Goal: Task Accomplishment & Management: Use online tool/utility

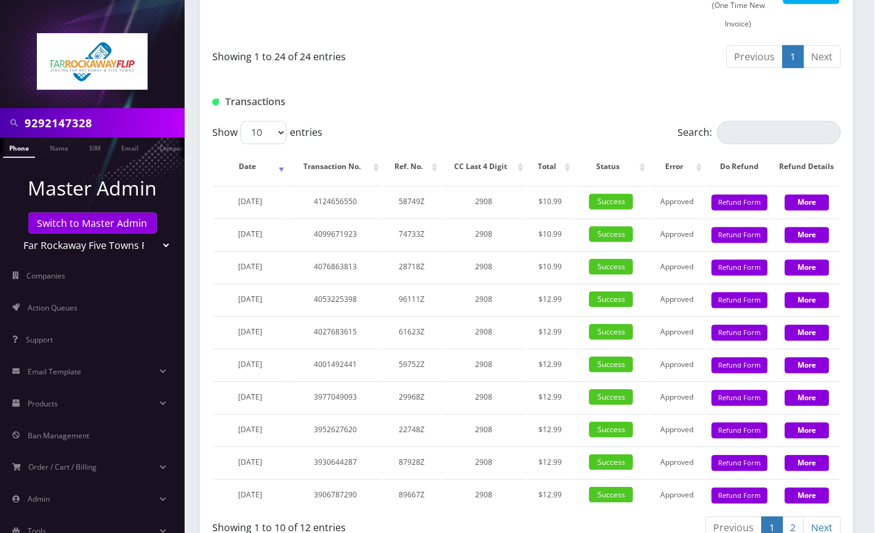
scroll to position [1292, 0]
click at [106, 243] on select "Teltik Production My Link Mobile VennMobile Unlimited Advanced LTE Rexing Inc D…" at bounding box center [92, 245] width 157 height 23
drag, startPoint x: 352, startPoint y: 117, endPoint x: 294, endPoint y: 139, distance: 61.9
click at [352, 117] on div "Transactions" at bounding box center [526, 97] width 653 height 48
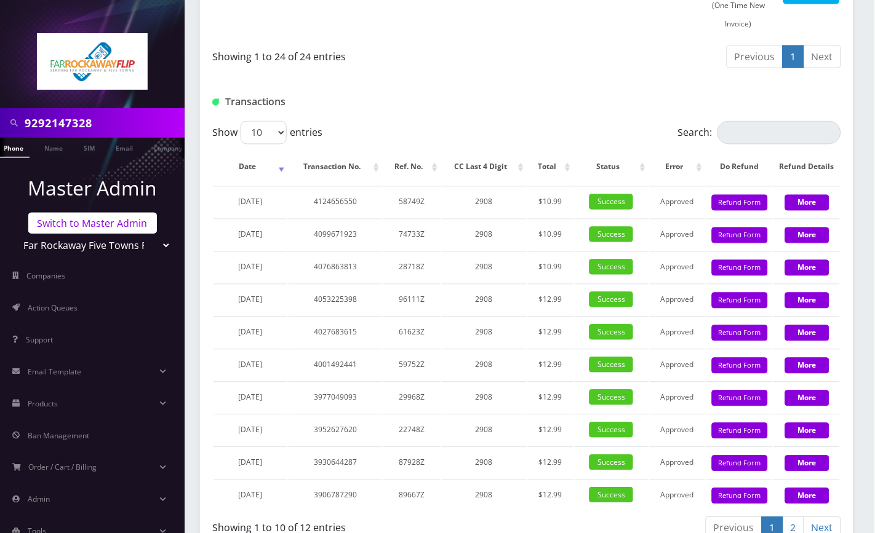
click at [79, 221] on link "Switch to Master Admin" at bounding box center [92, 223] width 129 height 21
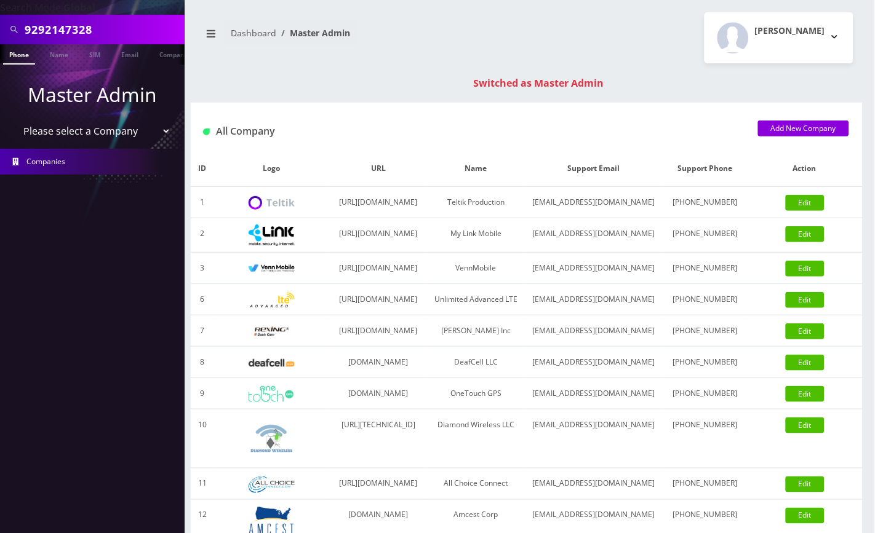
click at [73, 34] on input "9292147328" at bounding box center [103, 29] width 157 height 23
paste input "8901240497128472460"
type input "8901240497128472460"
click at [103, 54] on link "SIM" at bounding box center [94, 54] width 23 height 20
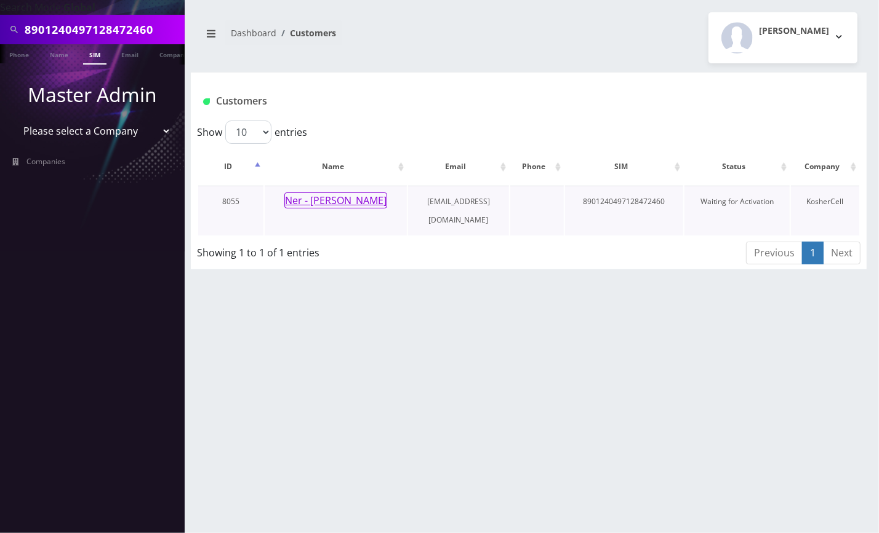
click at [352, 196] on button "Ner - [PERSON_NAME]" at bounding box center [335, 201] width 103 height 16
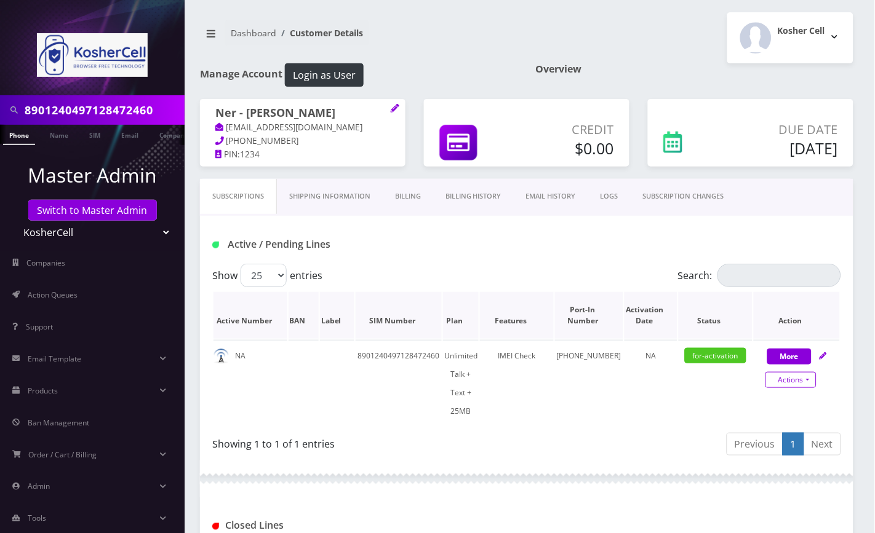
click at [792, 375] on link "Actions" at bounding box center [790, 380] width 51 height 16
select select "364"
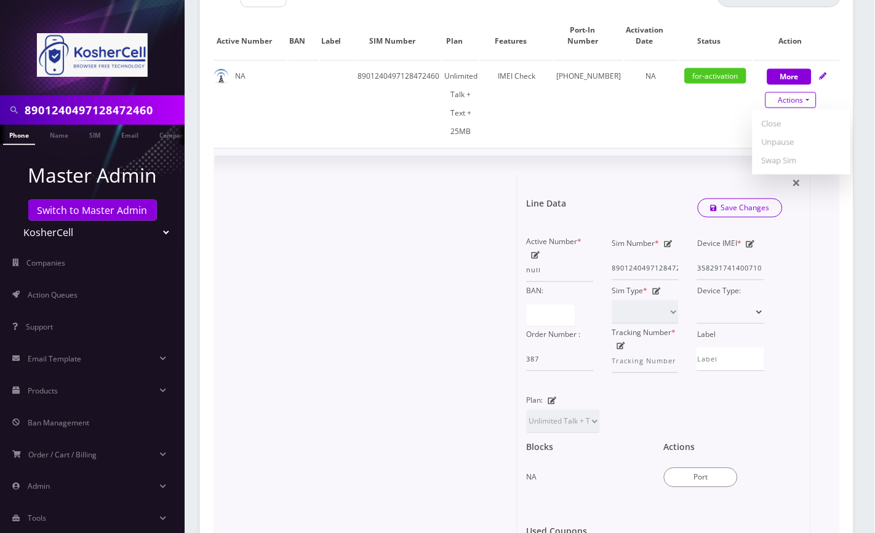
scroll to position [328, 0]
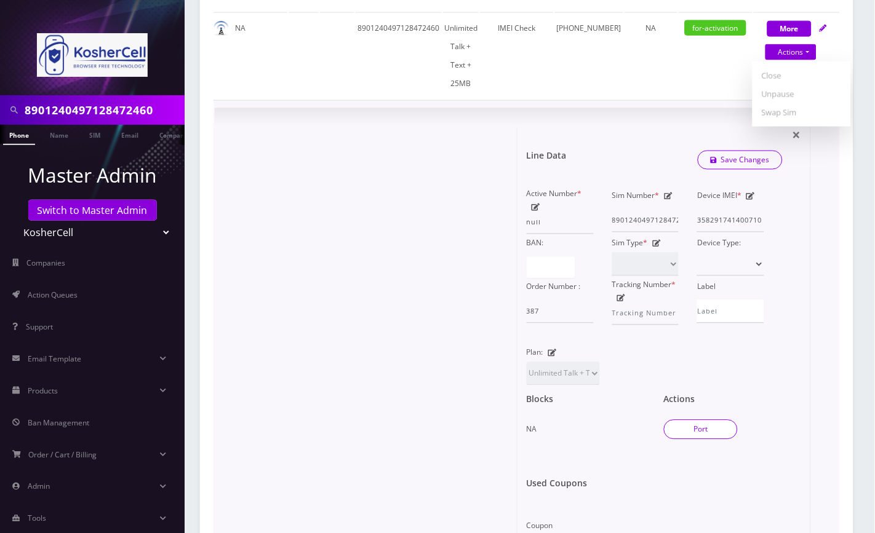
click at [717, 420] on button "Port" at bounding box center [701, 430] width 74 height 20
type input "Shlomo Ribakow"
type input "3316 Olympia Avenue"
type input "Baltimore"
select select "MD"
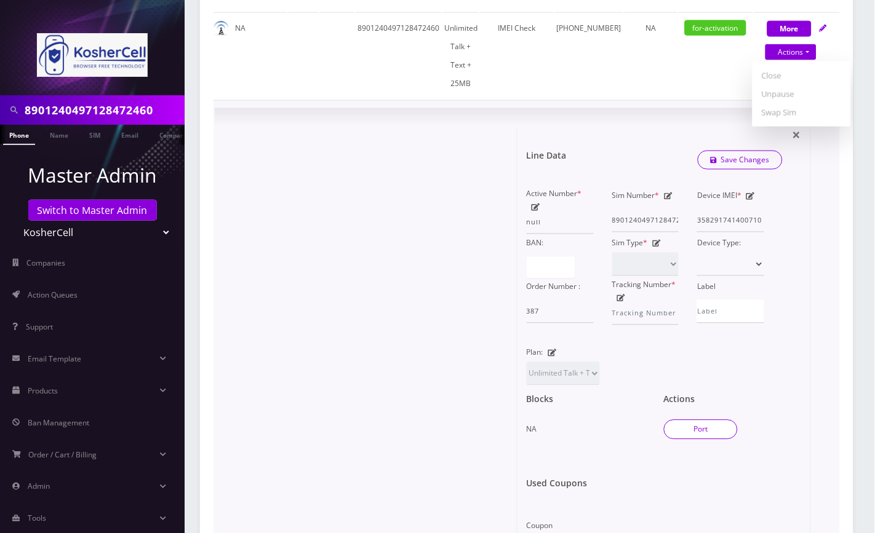
type input "21215"
type input "8901240497128472460"
type input "4439480730"
type input "Wing"
type input "359908106630453"
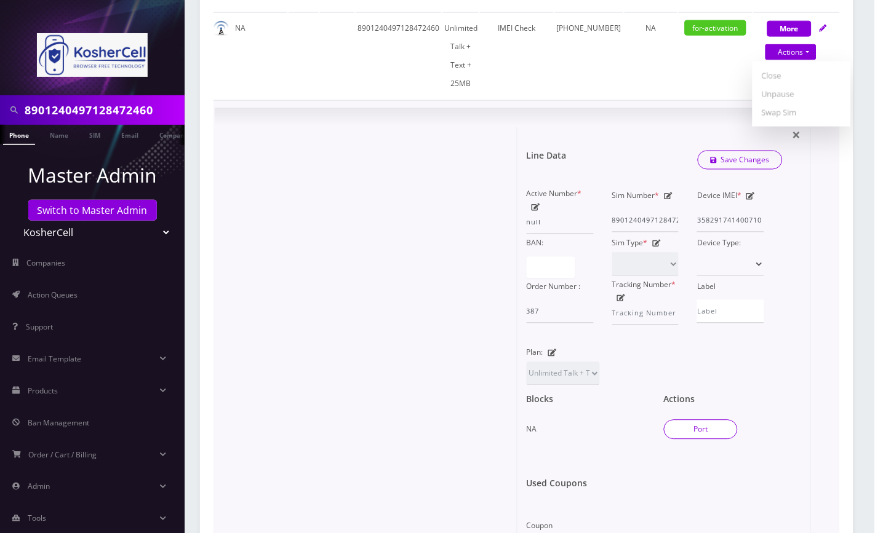
type input "6853"
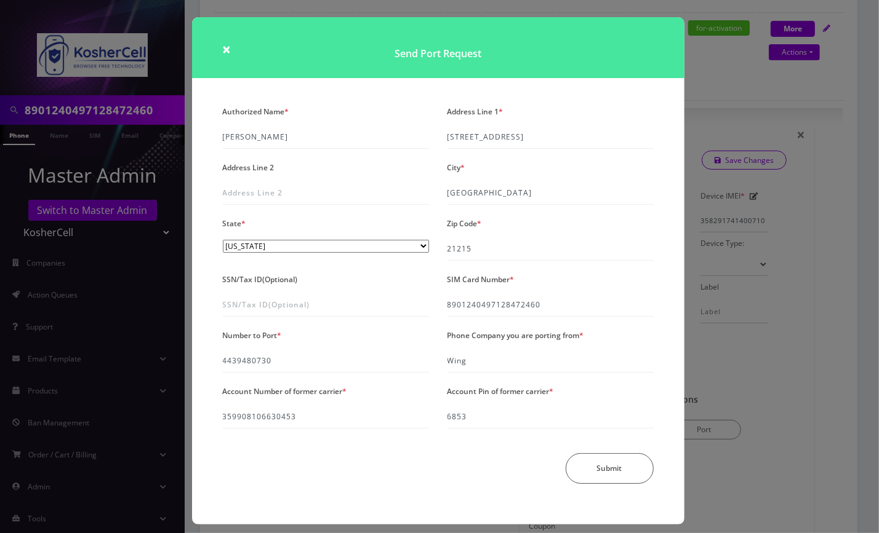
click at [787, 436] on div "× Send Port Request Authorized Name * Shlomo Ribakow Address Line 1 * 3316 Olym…" at bounding box center [439, 266] width 879 height 533
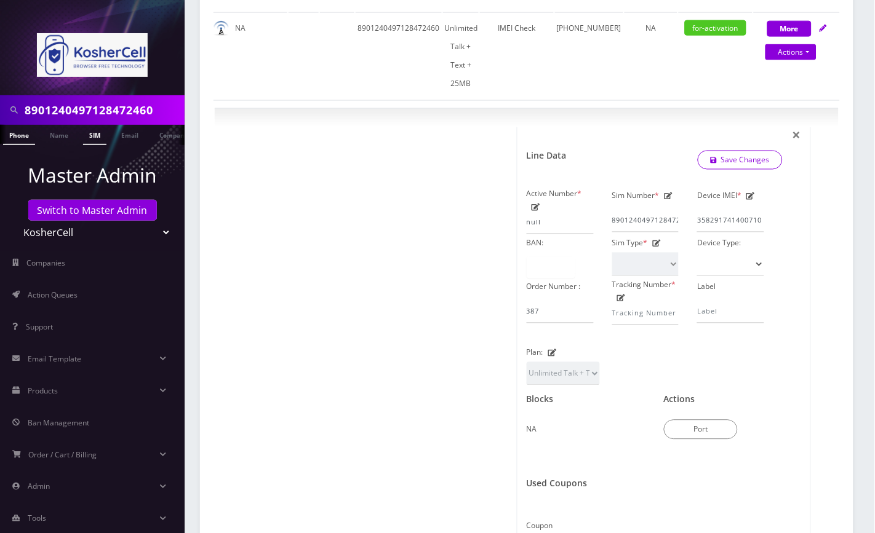
click at [95, 134] on link "SIM" at bounding box center [94, 135] width 23 height 20
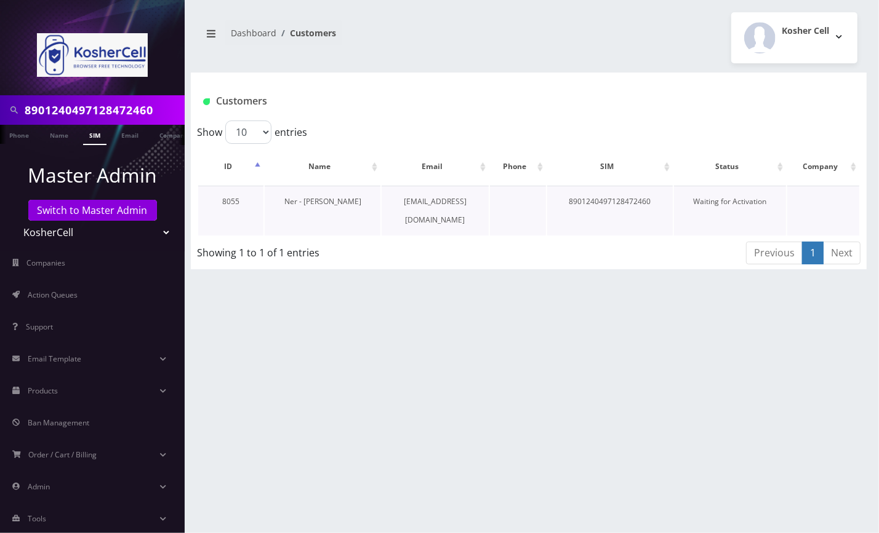
click at [335, 202] on link "Ner - [PERSON_NAME]" at bounding box center [322, 201] width 77 height 10
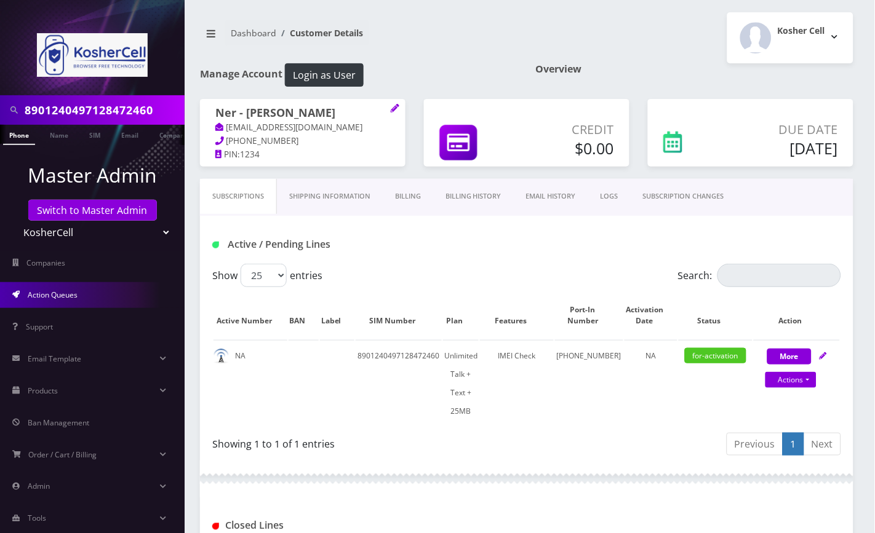
click at [97, 298] on link "Action Queues" at bounding box center [92, 295] width 185 height 26
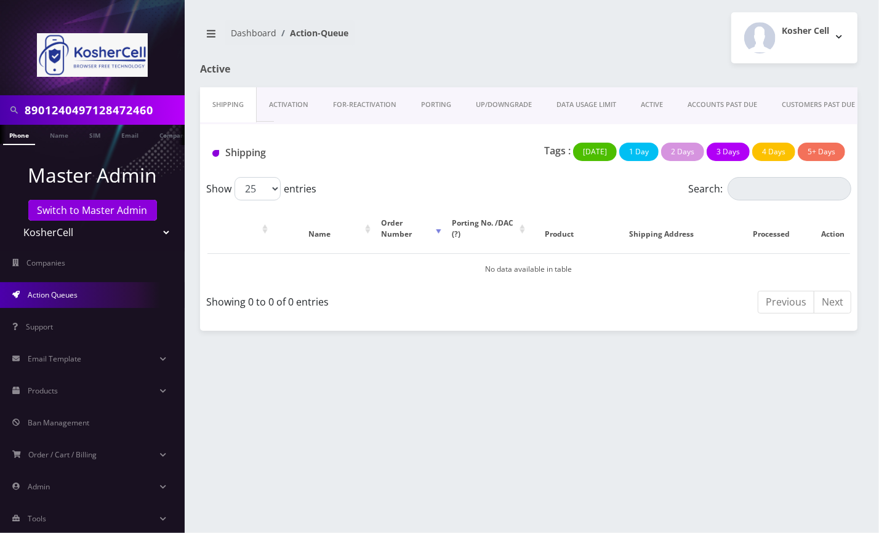
click at [434, 102] on link "PORTING" at bounding box center [436, 104] width 55 height 35
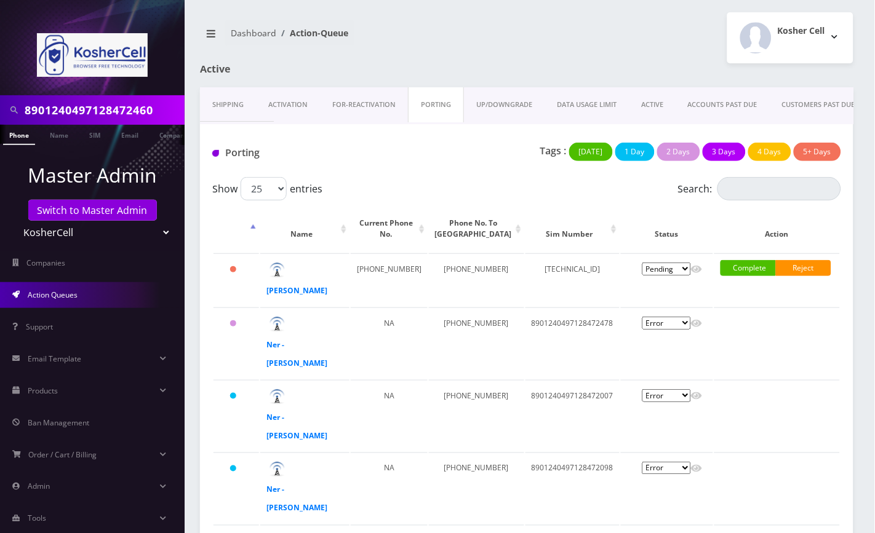
click at [290, 105] on link "Activation" at bounding box center [288, 104] width 64 height 35
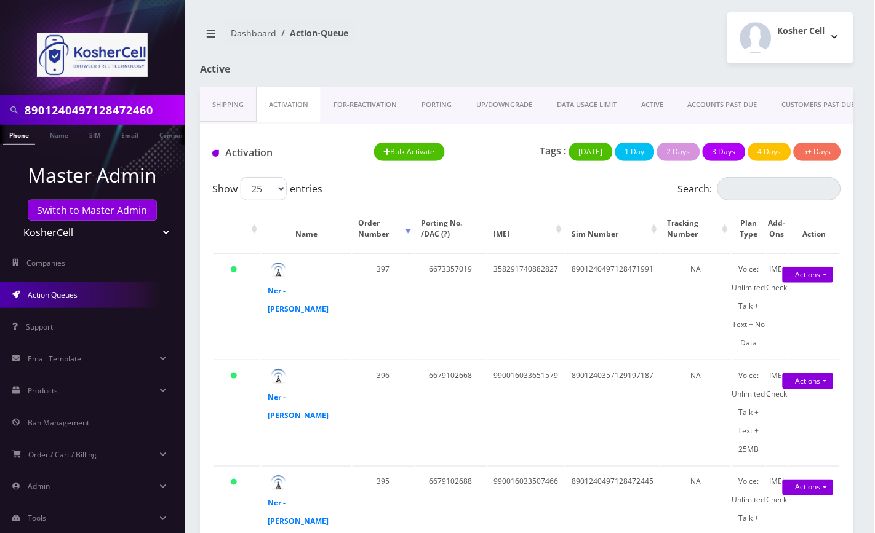
click at [429, 108] on link "PORTING" at bounding box center [436, 104] width 55 height 35
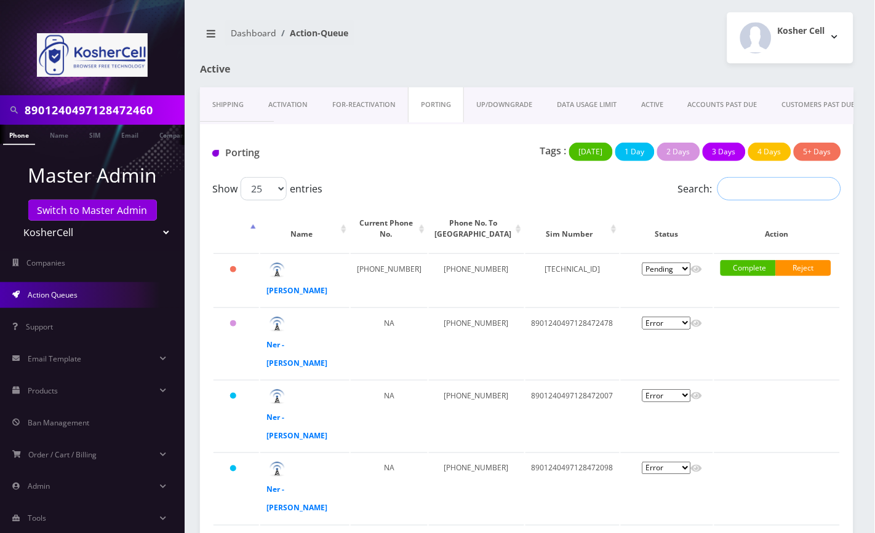
click at [762, 188] on input "Search:" at bounding box center [779, 188] width 124 height 23
paste input "8901240497128472460"
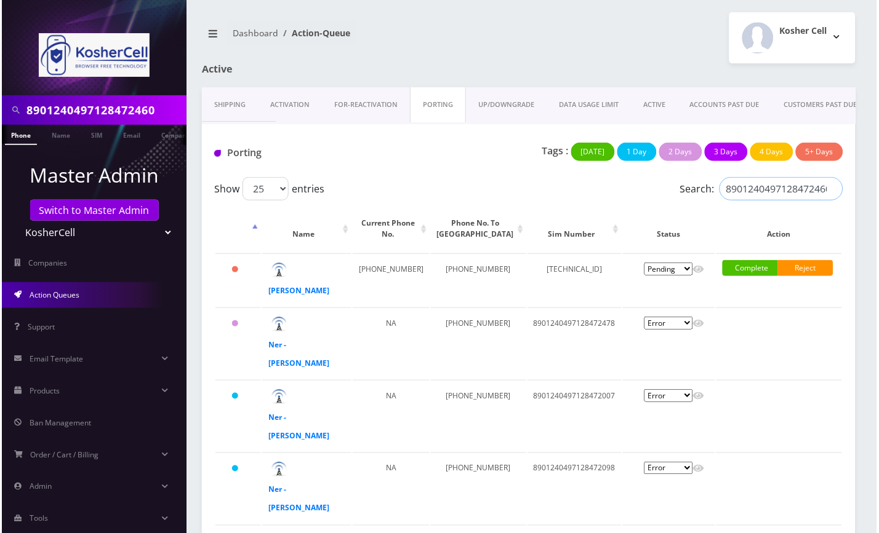
scroll to position [0, 2]
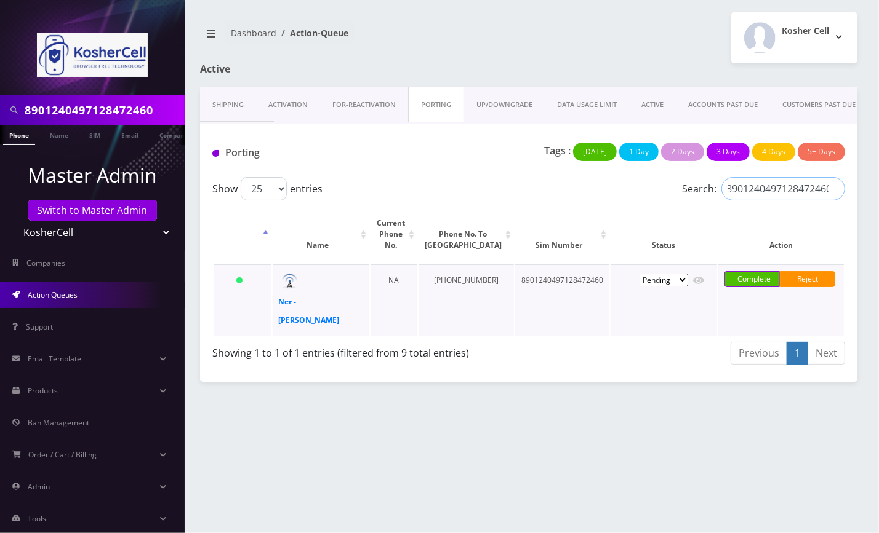
type input "8901240497128472460"
click at [752, 276] on link "Complete" at bounding box center [751, 279] width 55 height 16
click at [760, 299] on link "Confirm" at bounding box center [782, 300] width 80 height 15
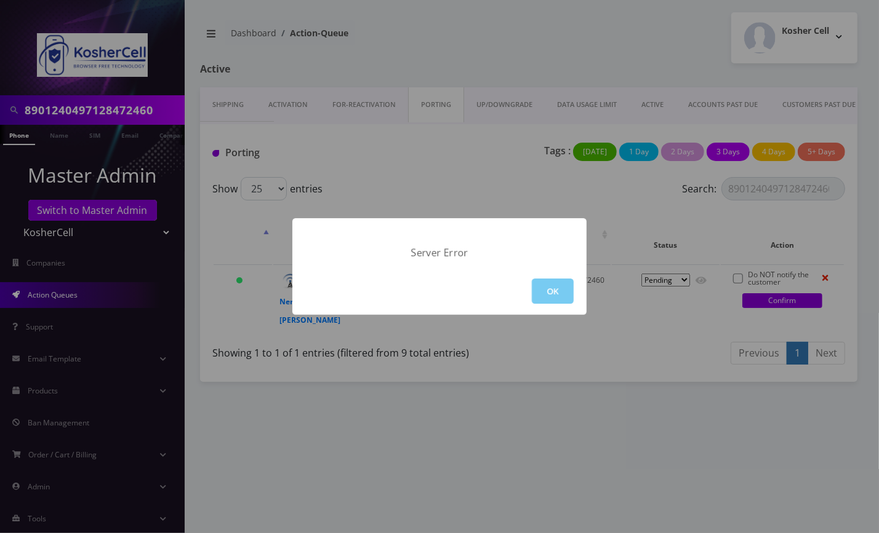
click at [548, 293] on button "OK" at bounding box center [553, 291] width 42 height 25
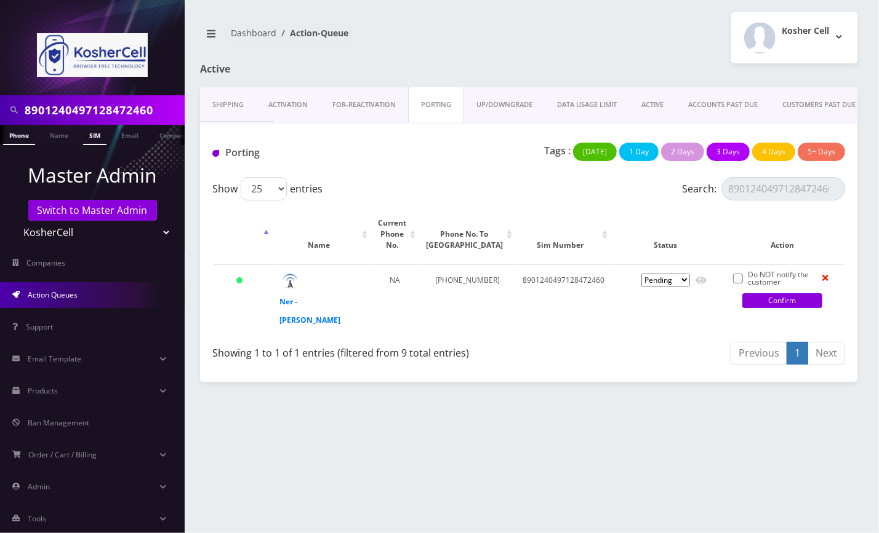
click at [94, 134] on link "SIM" at bounding box center [94, 135] width 23 height 20
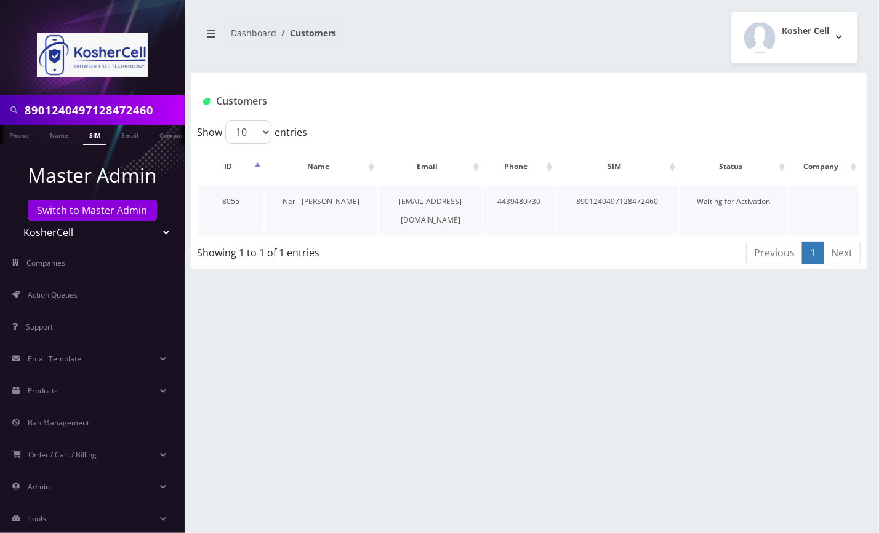
click at [297, 198] on link "Ner - [PERSON_NAME]" at bounding box center [320, 201] width 77 height 10
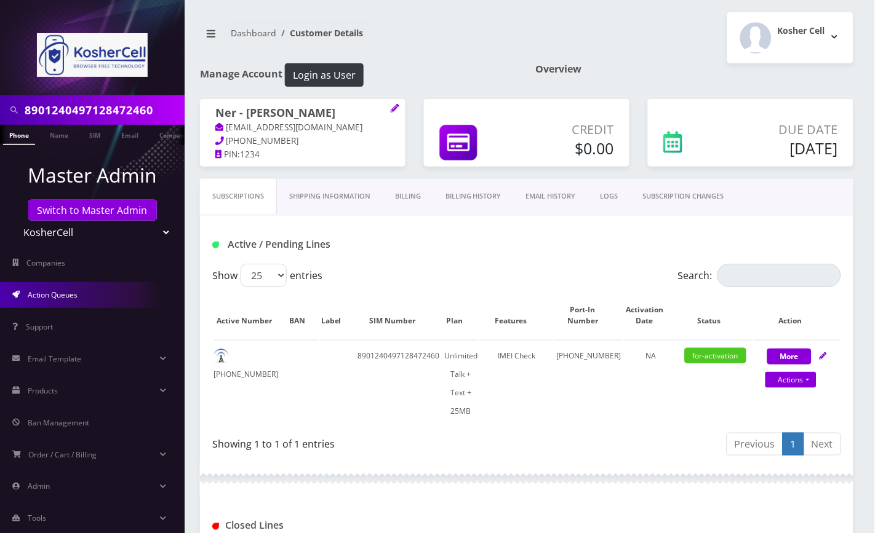
click at [75, 297] on span "Action Queues" at bounding box center [53, 295] width 50 height 10
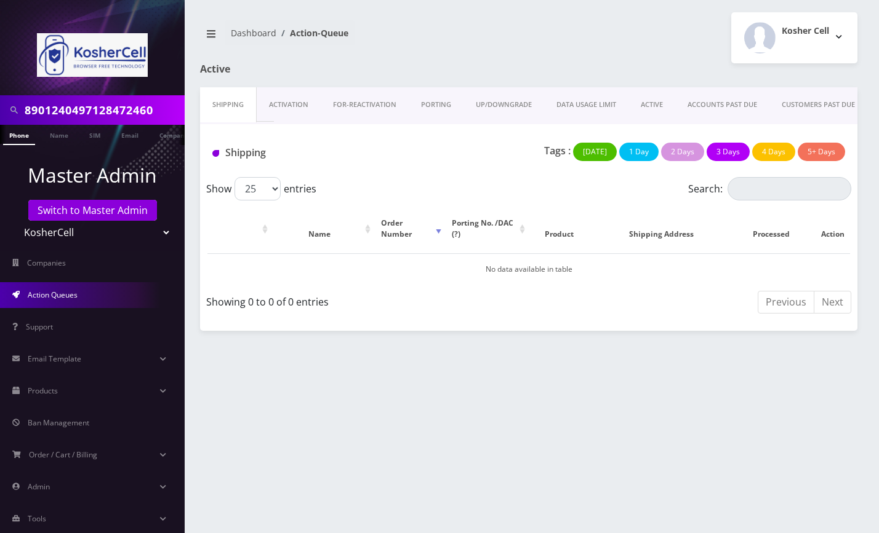
click at [279, 104] on body "8901240497128472460 Phone Name SIM Email Company Customer Master Admin Switch t…" at bounding box center [439, 266] width 879 height 533
click at [279, 104] on link "Activation" at bounding box center [289, 104] width 64 height 35
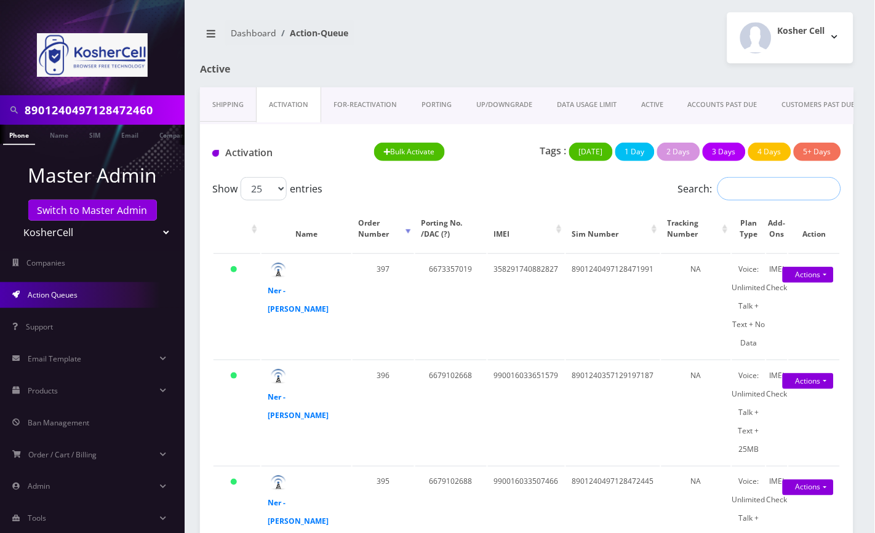
click at [780, 197] on input "Search:" at bounding box center [779, 188] width 124 height 23
paste input "8901240497128472460"
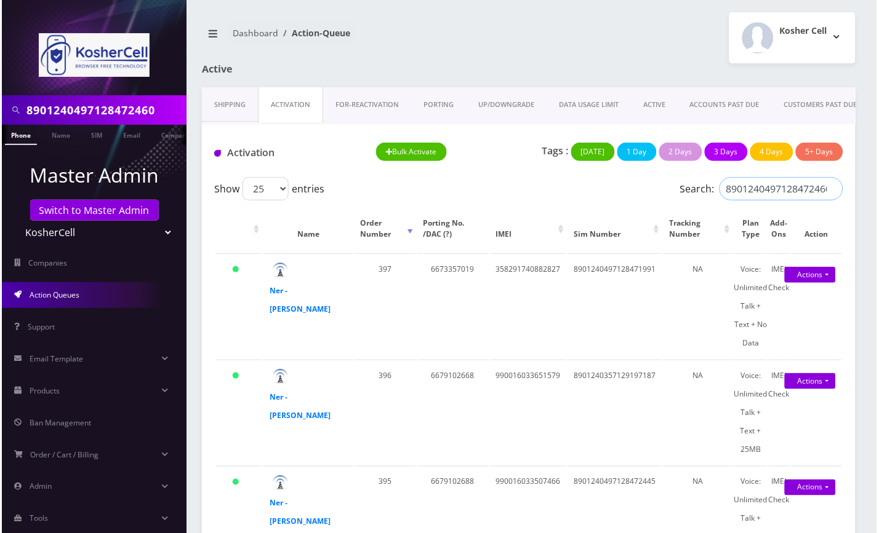
scroll to position [0, 2]
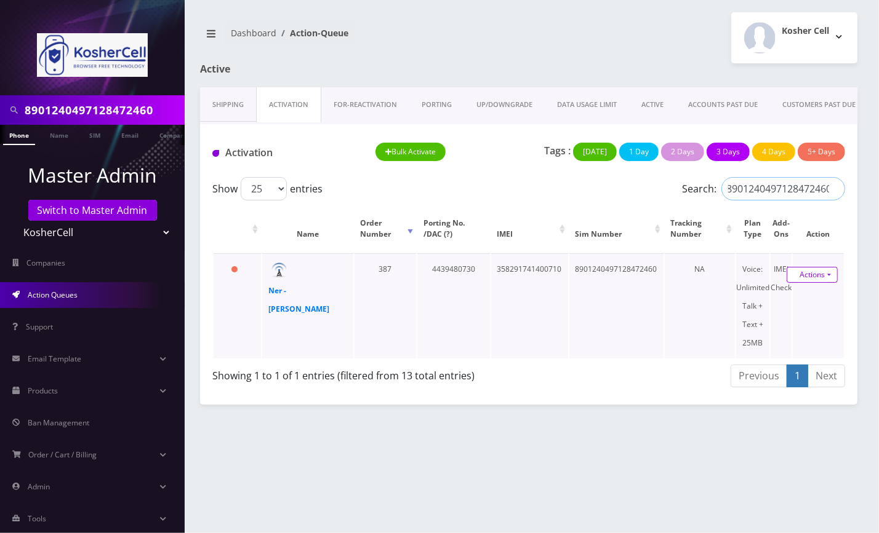
type input "8901240497128472460"
click at [812, 274] on link "Actions" at bounding box center [811, 275] width 51 height 16
click at [794, 298] on link "Activate" at bounding box center [804, 298] width 98 height 18
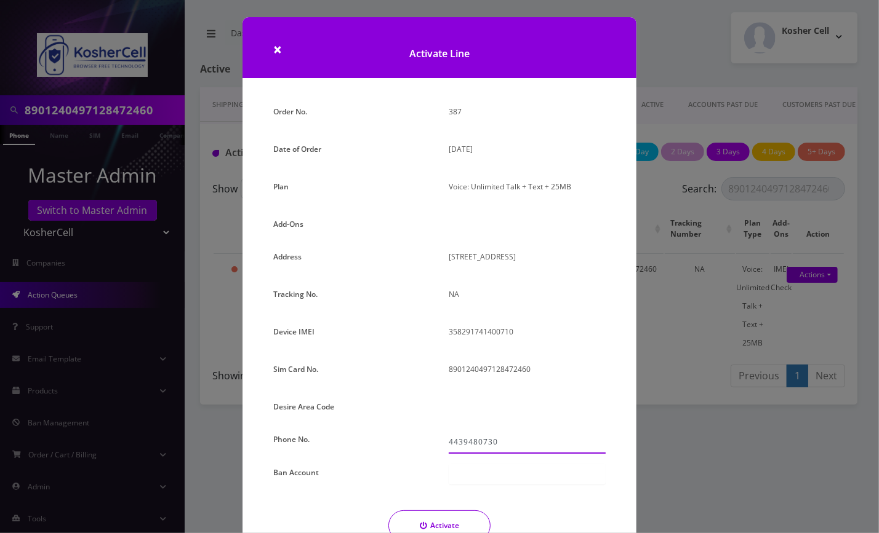
click at [460, 444] on input "4439480730" at bounding box center [526, 442] width 157 height 23
type input "443-948-0730"
click at [445, 521] on button "Activate" at bounding box center [439, 526] width 102 height 31
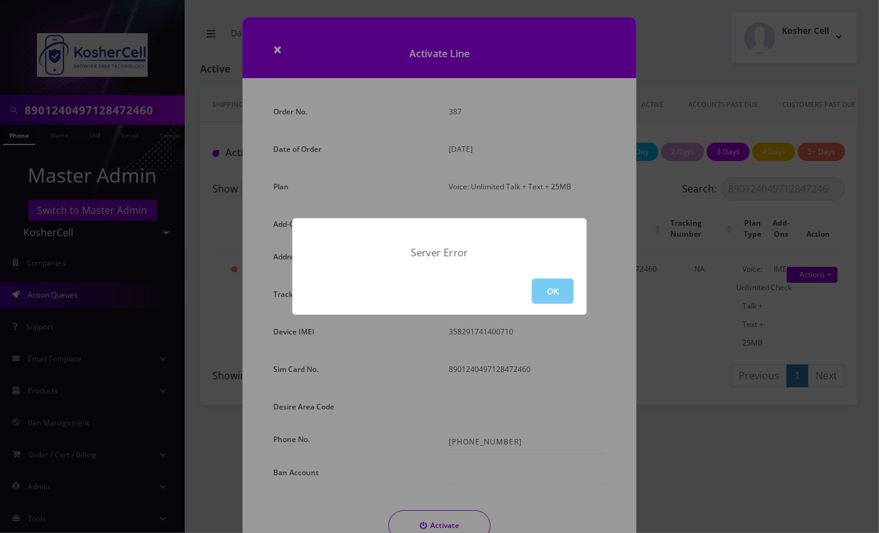
click at [556, 295] on button "OK" at bounding box center [553, 291] width 42 height 25
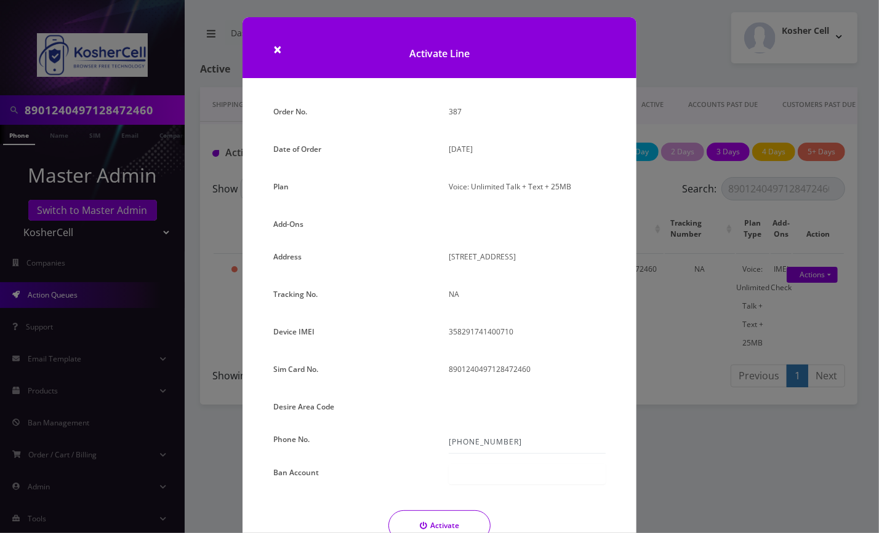
click at [82, 134] on div "× Activate Line Order No. 387 Date of Order August 22, 2025 Plan Voice: Unlimit…" at bounding box center [439, 266] width 879 height 533
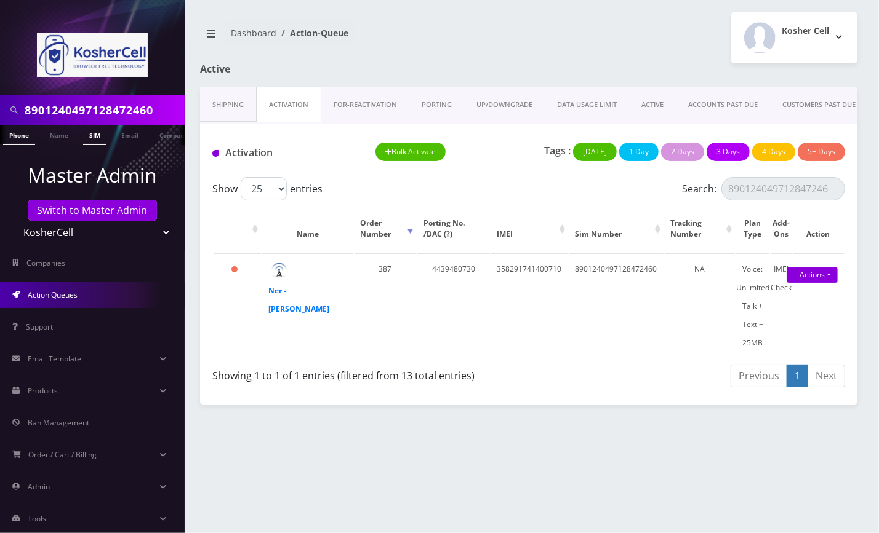
click at [95, 134] on link "SIM" at bounding box center [94, 135] width 23 height 20
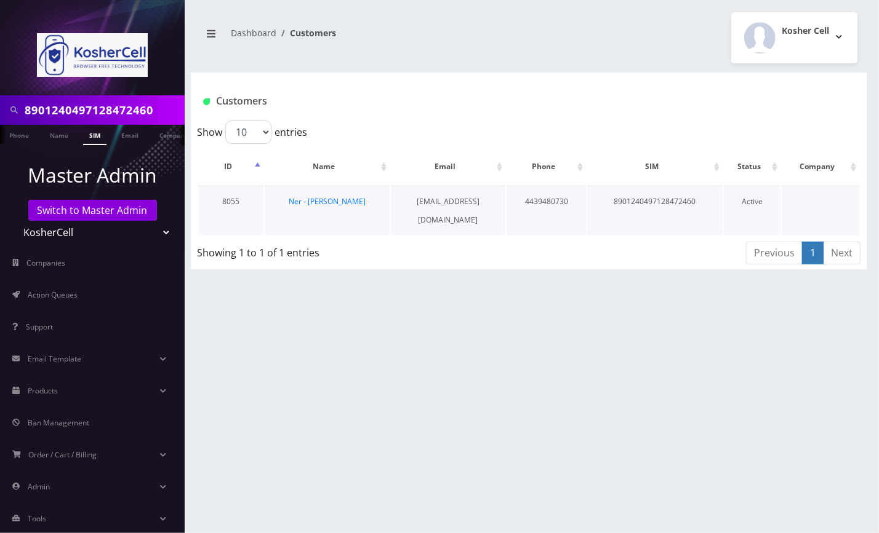
click at [322, 205] on td "Ner - [PERSON_NAME]" at bounding box center [327, 211] width 125 height 50
click at [332, 196] on link "Ner - [PERSON_NAME]" at bounding box center [327, 201] width 77 height 10
click at [330, 199] on link "Ner - [PERSON_NAME]" at bounding box center [327, 201] width 77 height 10
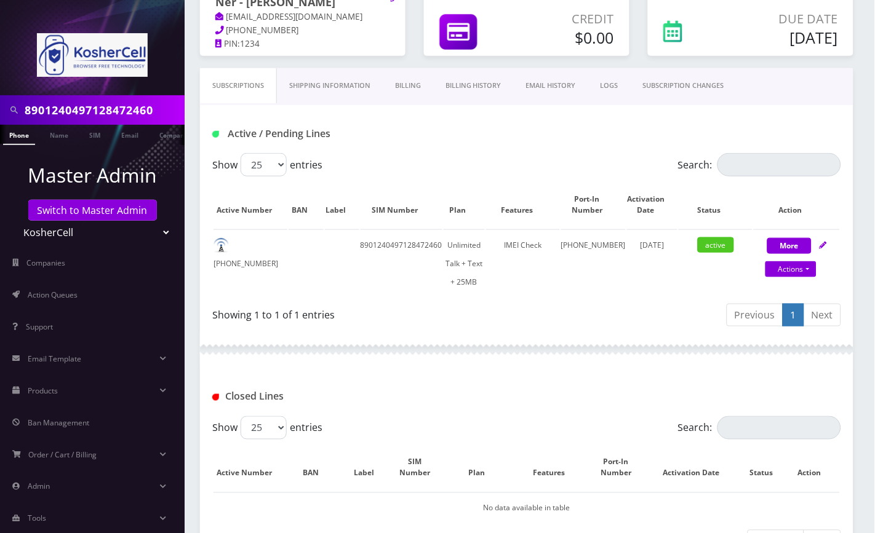
scroll to position [204, 0]
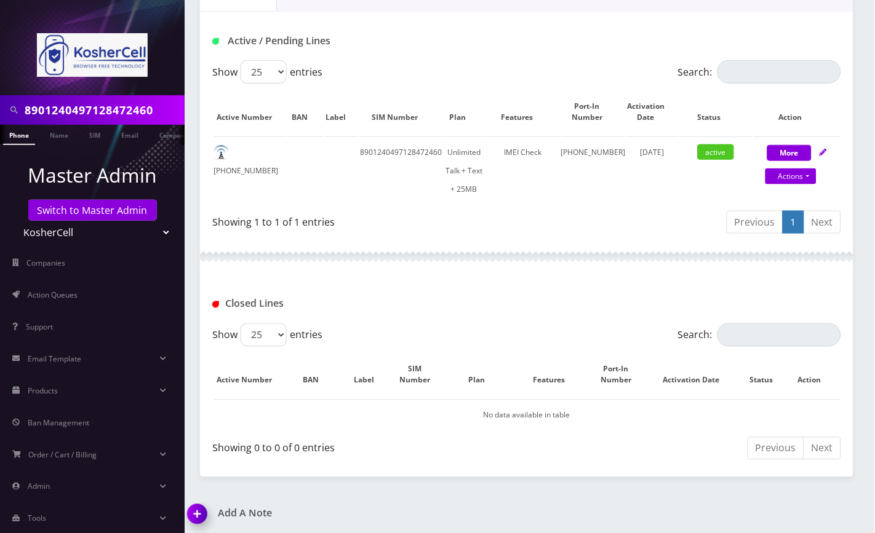
click at [741, 303] on div "Closed Lines" at bounding box center [526, 304] width 647 height 20
click at [724, 297] on div "Closed Lines" at bounding box center [526, 304] width 647 height 20
click at [199, 509] on img at bounding box center [199, 519] width 36 height 36
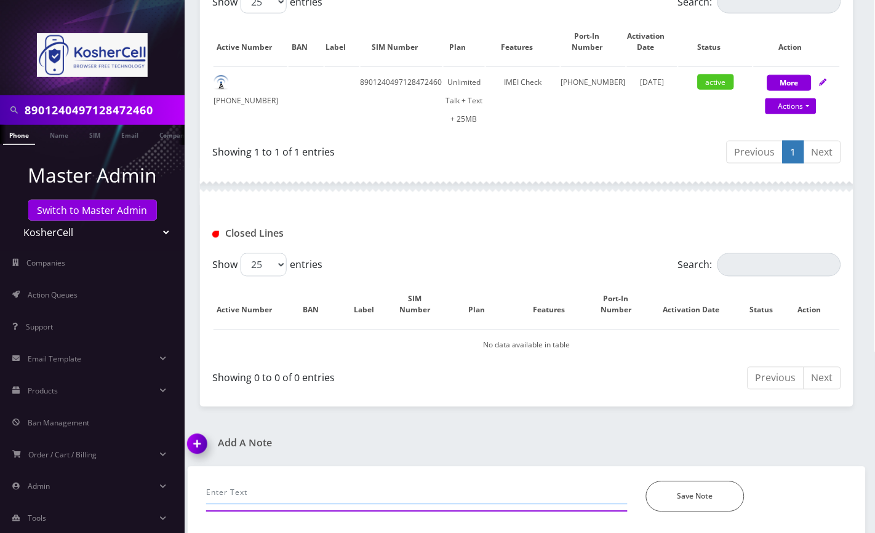
click at [270, 482] on input "text" at bounding box center [416, 493] width 421 height 23
paste input "resubmitted port. status In Progress"
click at [720, 489] on button "Save Note" at bounding box center [695, 497] width 98 height 31
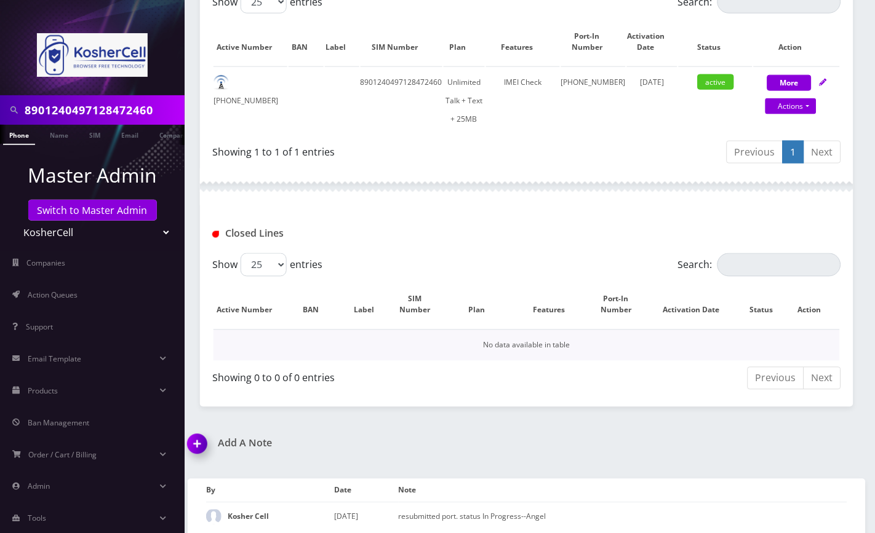
click at [715, 348] on td "No data available in table" at bounding box center [526, 345] width 626 height 31
click at [210, 444] on img at bounding box center [199, 449] width 36 height 36
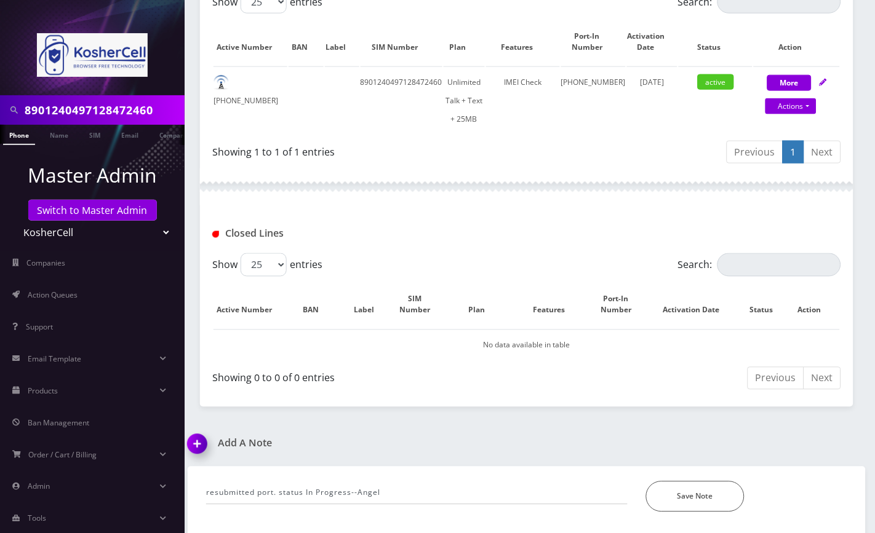
scroll to position [348, 0]
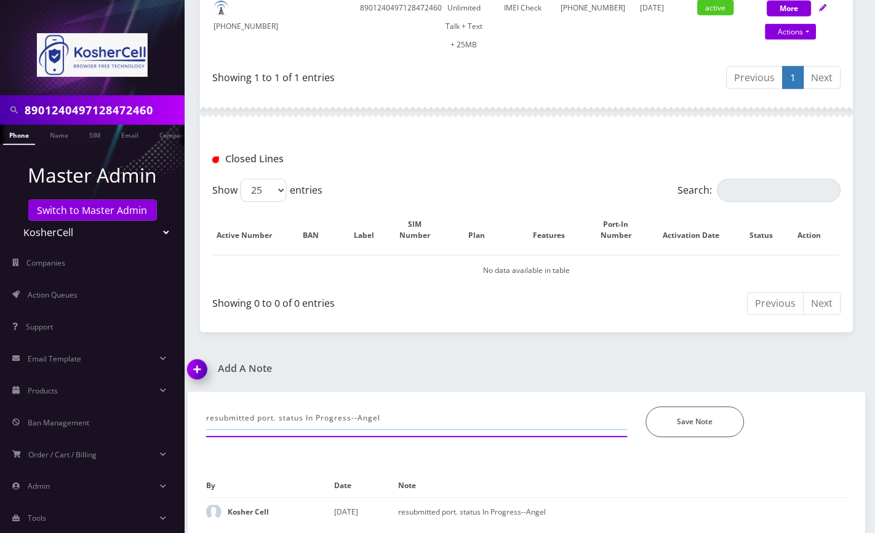
click at [310, 416] on input "resubmitted port. status In Progress--Angel" at bounding box center [416, 418] width 421 height 23
paste input "Port Completed"
type input "Port Completed--Angel"
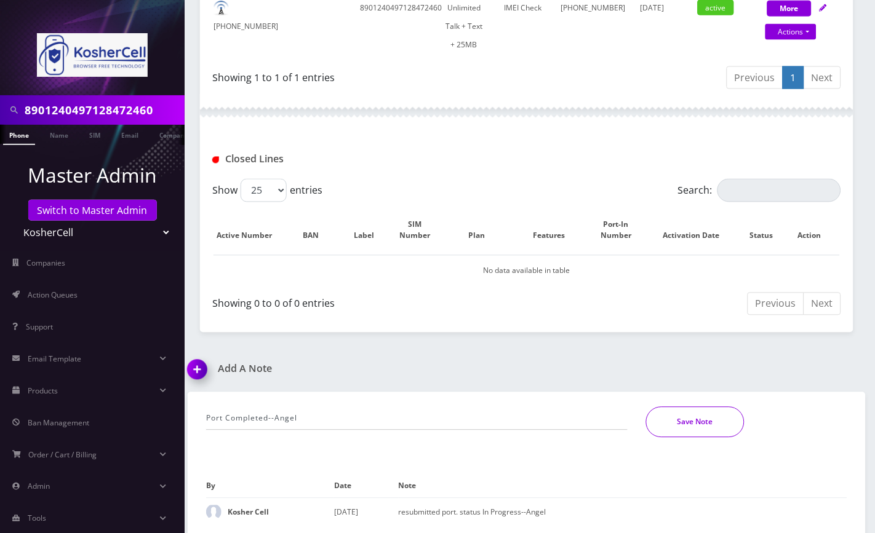
click at [686, 429] on button "Save Note" at bounding box center [695, 422] width 98 height 31
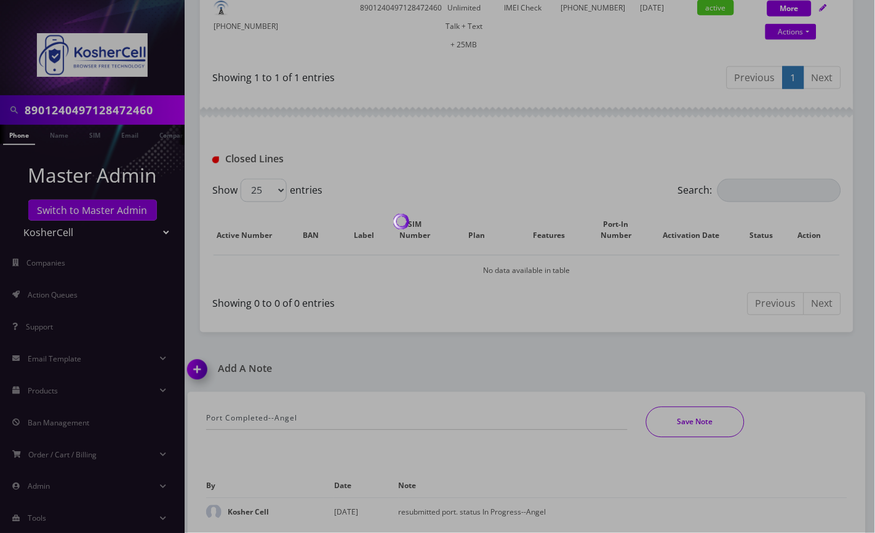
scroll to position [306, 0]
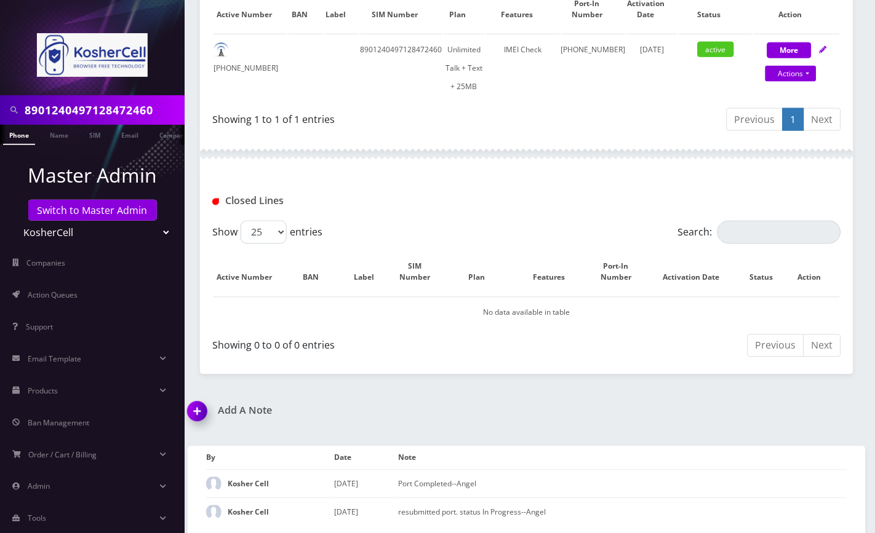
click at [778, 429] on div "Add A Note Port Completed--Angel *Please Enter Note Save Note By Date Note Kosh…" at bounding box center [526, 470] width 696 height 131
click at [96, 213] on link "Switch to Master Admin" at bounding box center [92, 210] width 129 height 21
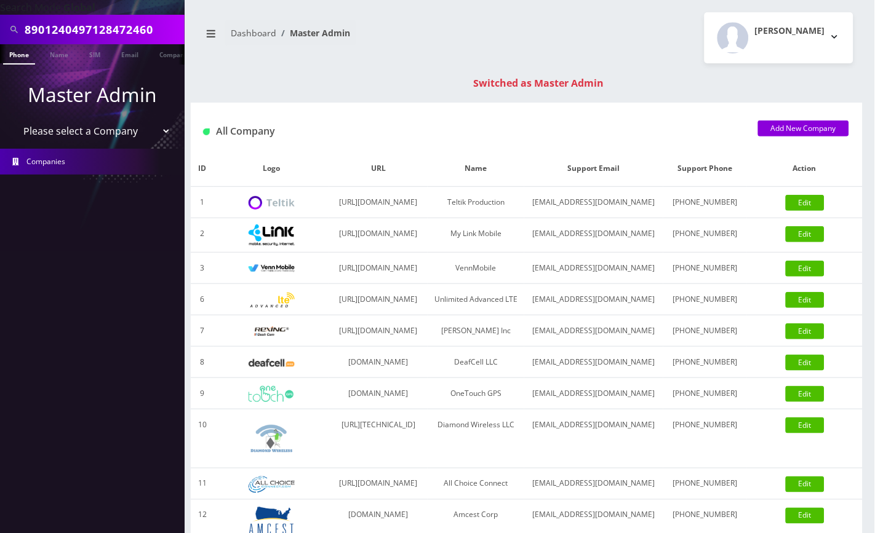
click at [94, 25] on input "8901240497128472460" at bounding box center [103, 29] width 157 height 23
type input "accord bus"
click at [50, 52] on link "Name" at bounding box center [59, 54] width 31 height 20
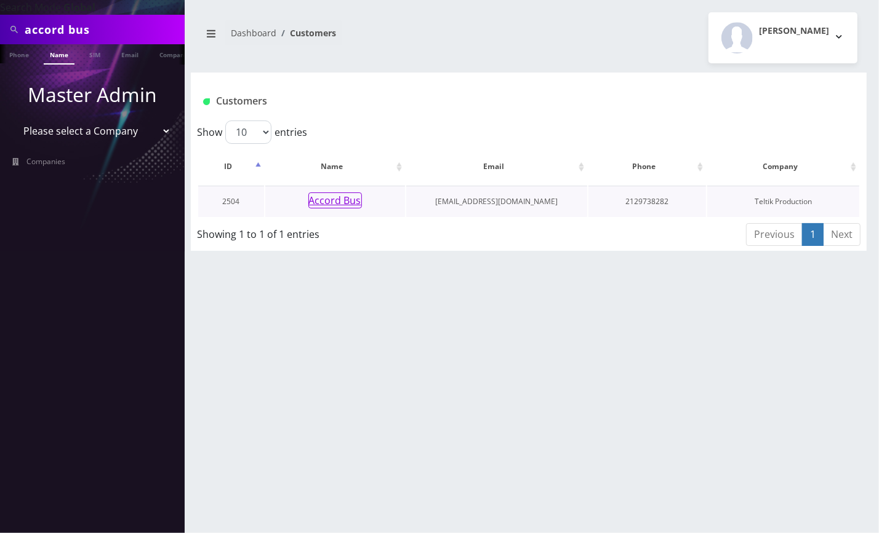
click at [330, 202] on button "Accord Bus" at bounding box center [335, 201] width 54 height 16
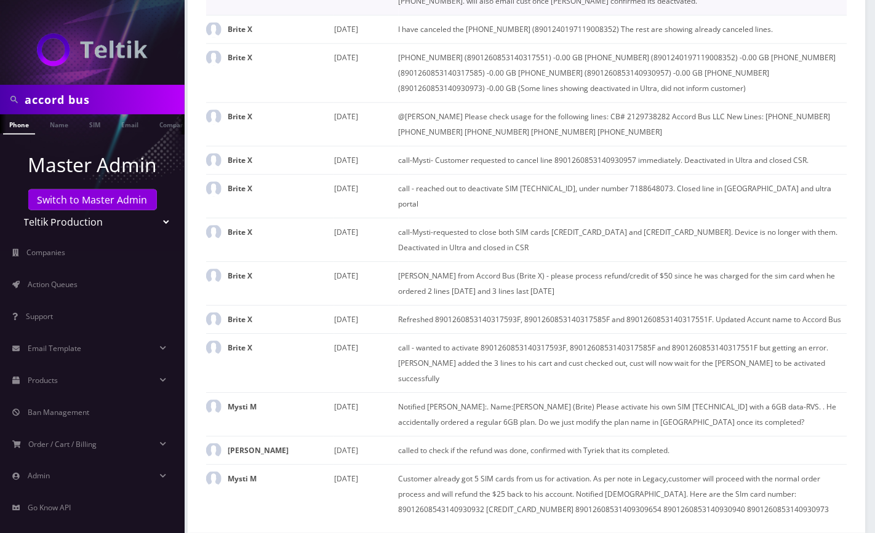
scroll to position [1312, 0]
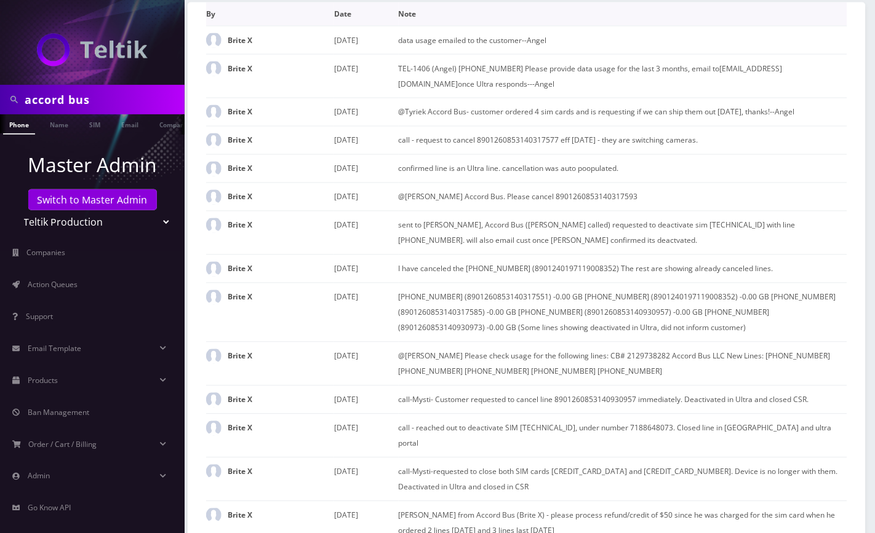
click at [747, 26] on th "Note" at bounding box center [623, 13] width 448 height 23
click at [727, 26] on th "Note" at bounding box center [623, 13] width 448 height 23
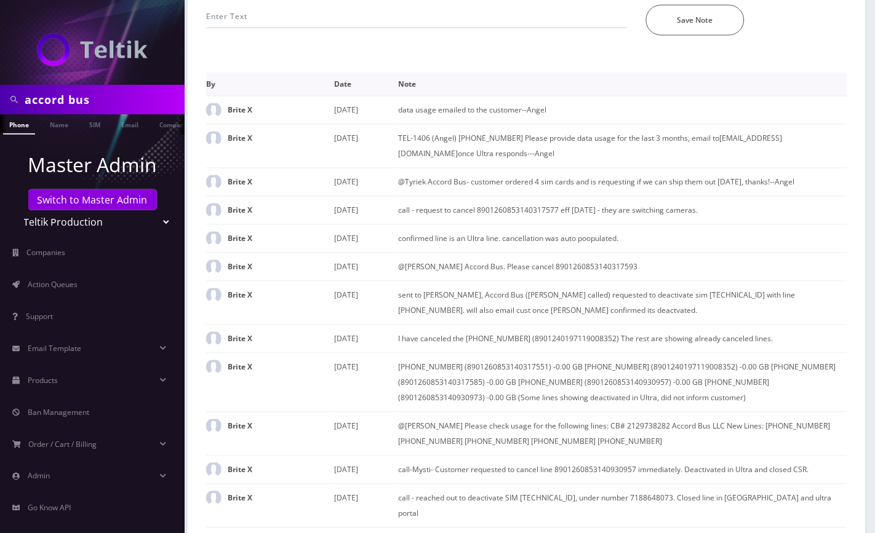
scroll to position [1404, 0]
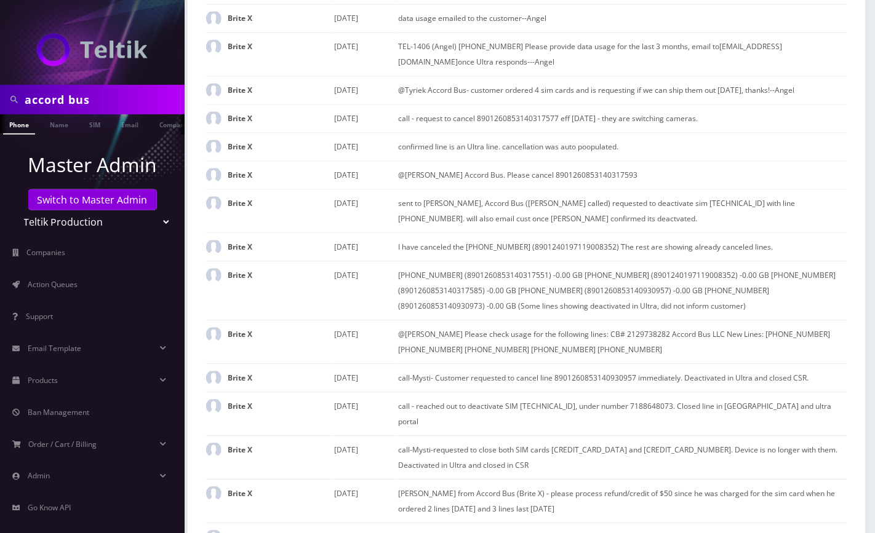
paste input "@Tyriek @shlomo @Loren D'Errico Abe called back and wants SIM 89012403571291858…"
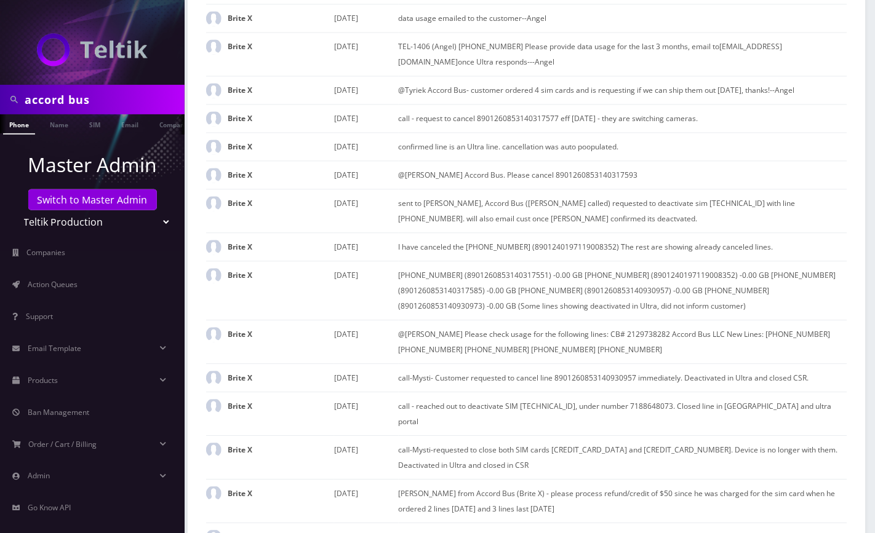
paste input "392590390589"
type input "Per Rochelle: @Tyriek @shlomo @Loren D'Errico Abe called back and wants SIM 890…"
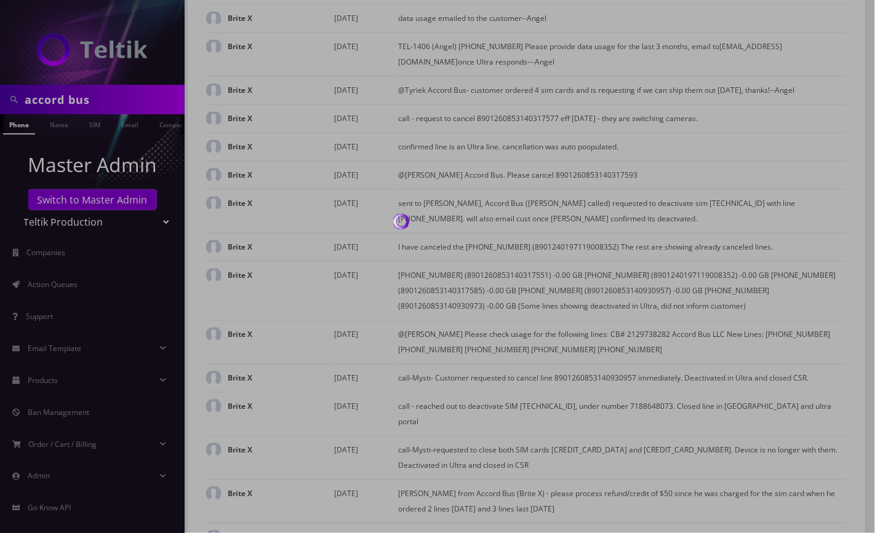
scroll to position [1334, 0]
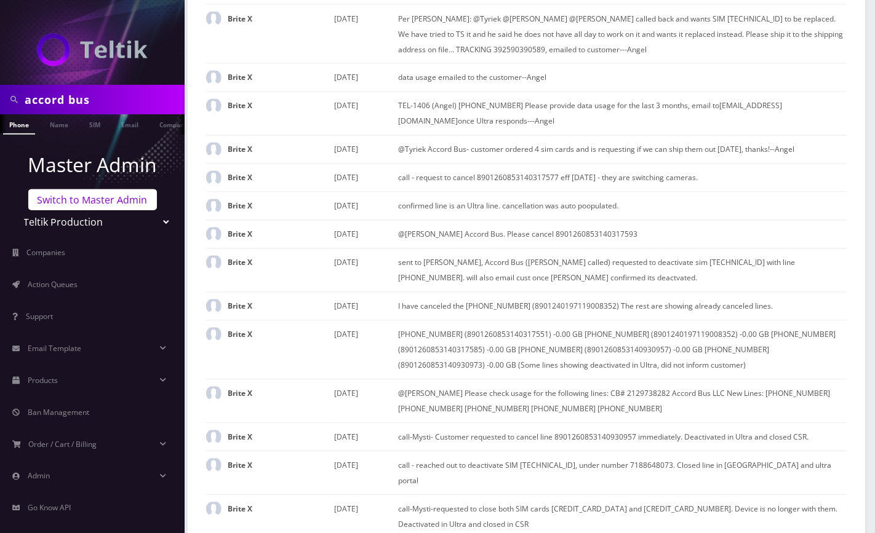
click at [84, 204] on link "Switch to Master Admin" at bounding box center [92, 199] width 129 height 21
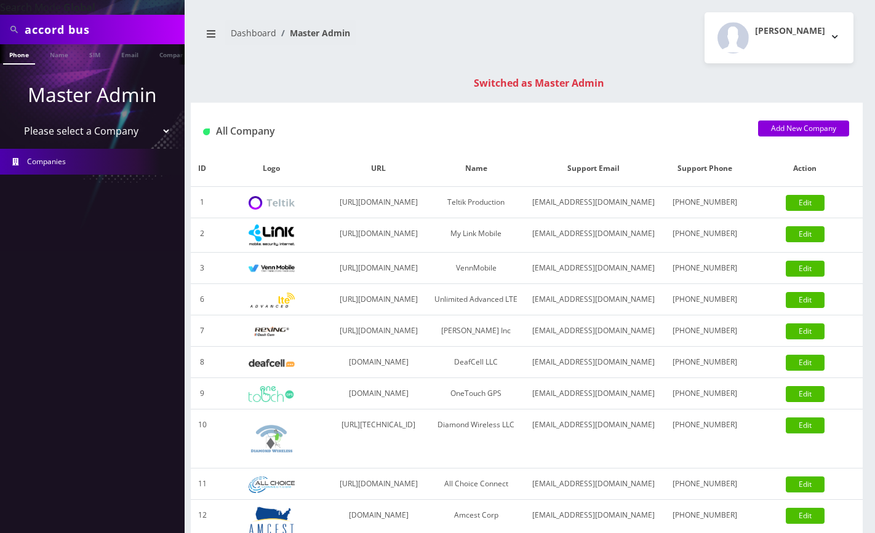
click at [73, 26] on input "accord bus" at bounding box center [103, 29] width 157 height 23
click at [76, 28] on input "[PHONE_NUMBER]" at bounding box center [103, 29] width 157 height 23
click at [47, 29] on input "667-3912221" at bounding box center [103, 29] width 157 height 23
click at [48, 29] on input "667-3912221" at bounding box center [103, 29] width 157 height 23
click at [50, 29] on input "667-3912221" at bounding box center [103, 29] width 157 height 23
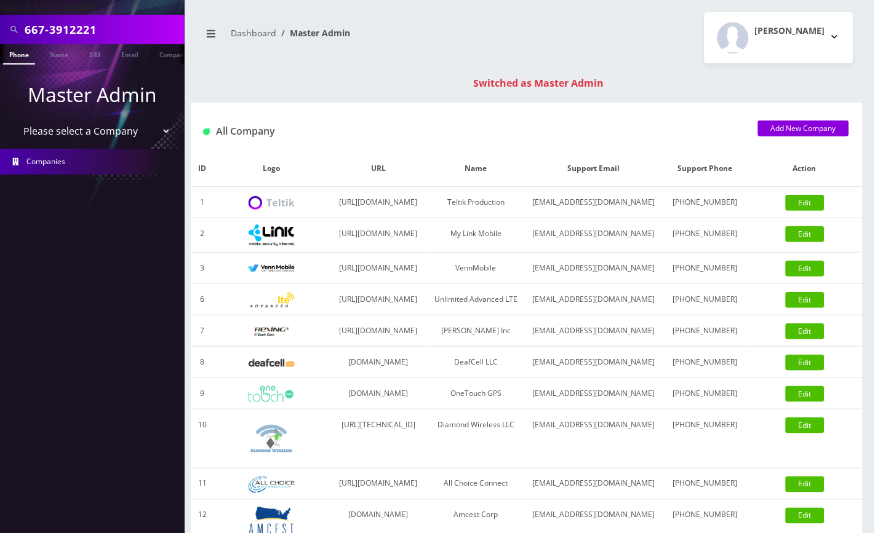
click at [53, 30] on input "667-3912221" at bounding box center [103, 29] width 157 height 23
click at [87, 36] on input "667-3912221" at bounding box center [103, 29] width 157 height 23
click at [50, 34] on input "667-3912221" at bounding box center [103, 29] width 157 height 23
type input "6673912221"
click at [26, 62] on link "Phone" at bounding box center [19, 54] width 32 height 20
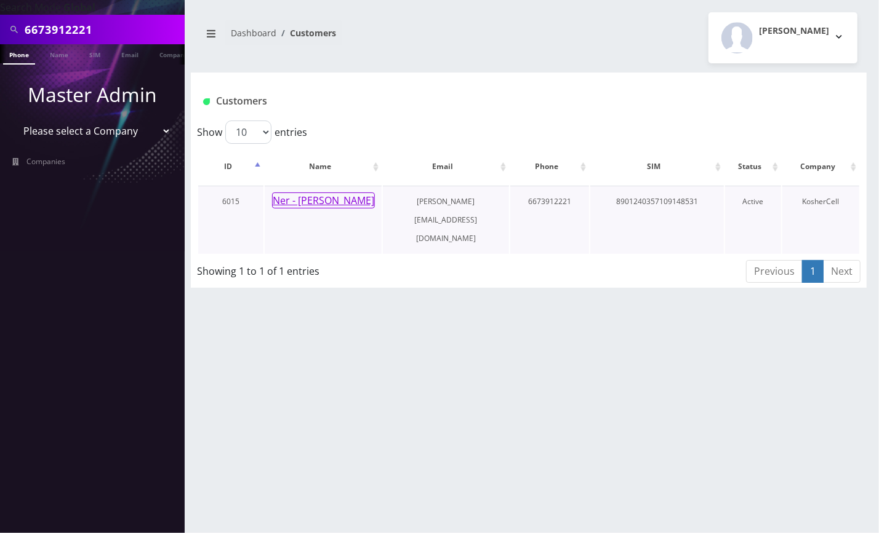
click at [340, 204] on button "Ner - Eli Daniel" at bounding box center [323, 201] width 103 height 16
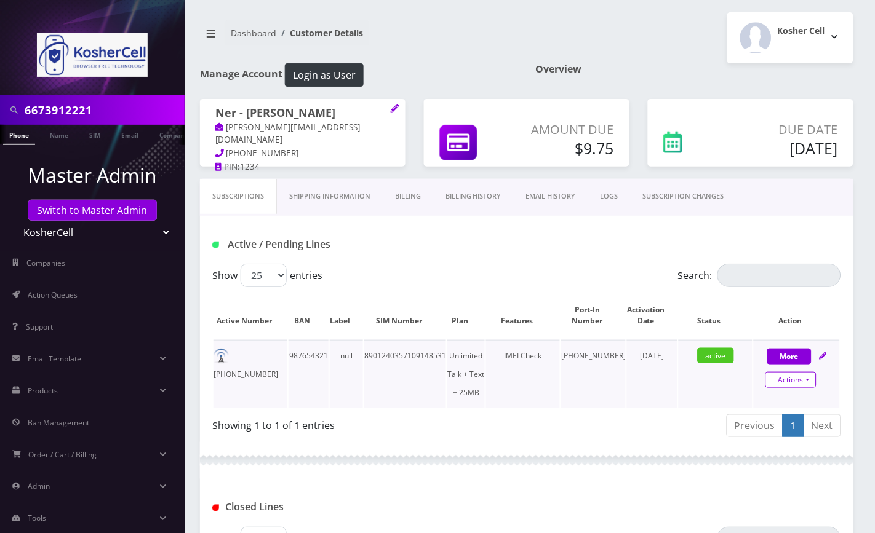
click at [770, 372] on link "Actions" at bounding box center [790, 380] width 51 height 16
select select "244"
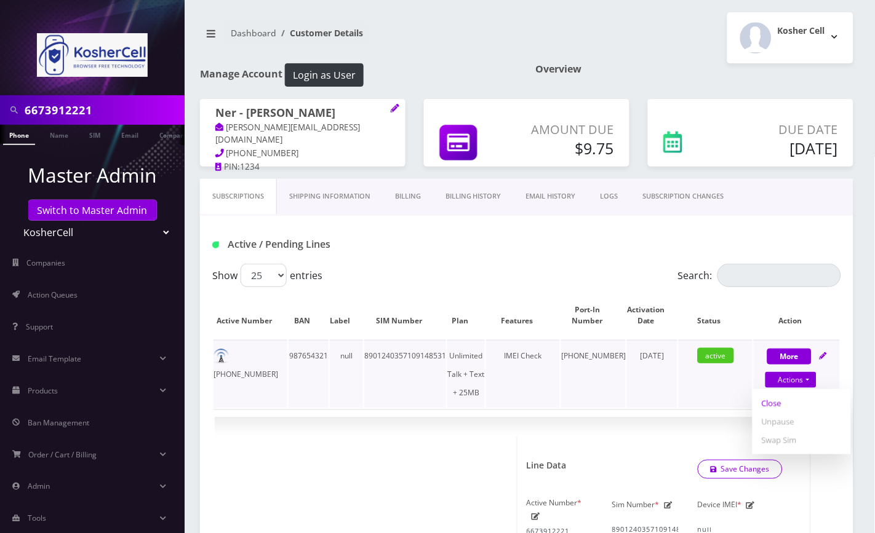
click at [776, 400] on link "Close" at bounding box center [801, 403] width 98 height 18
type input "08/27/2025"
select select "244"
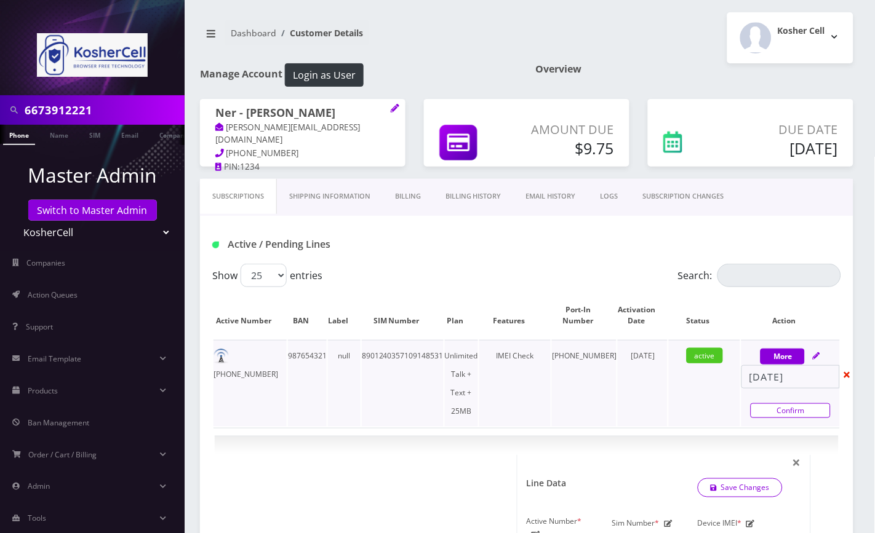
click at [786, 412] on link "Confirm" at bounding box center [791, 411] width 80 height 15
select select "244"
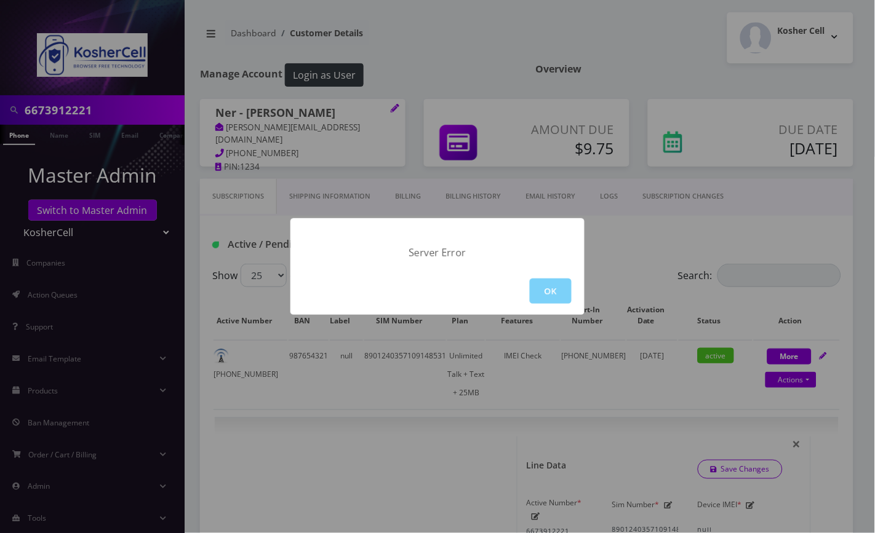
click at [411, 204] on div "Server Error OK" at bounding box center [437, 266] width 875 height 533
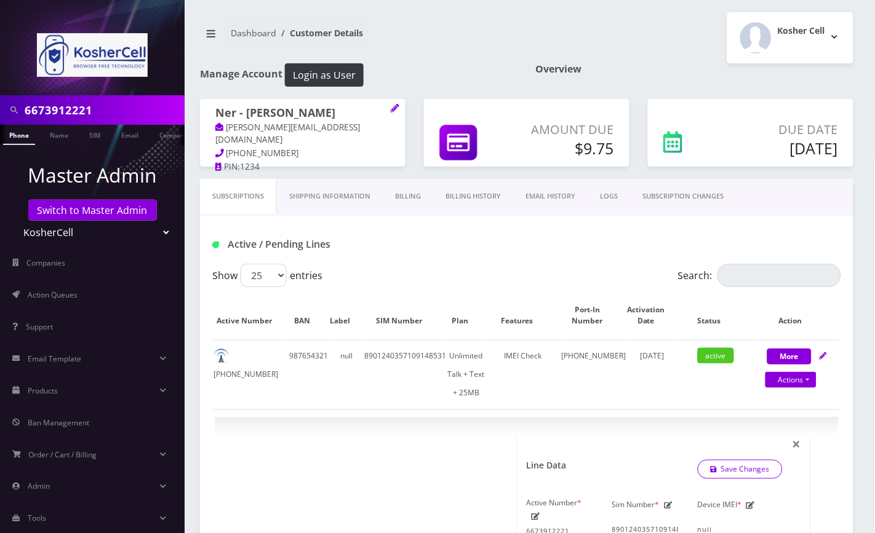
click at [412, 195] on link "Billing" at bounding box center [408, 196] width 50 height 35
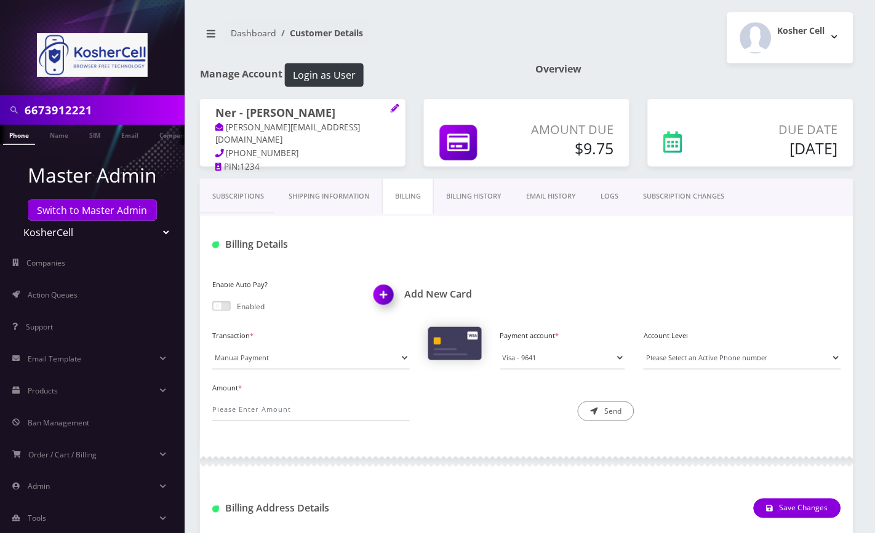
click at [15, 137] on link "Phone" at bounding box center [19, 135] width 32 height 20
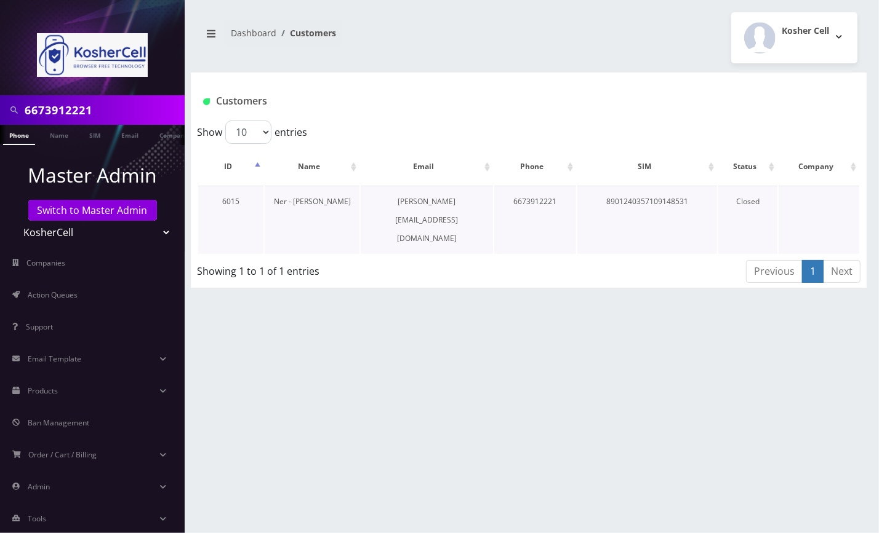
click at [294, 200] on link "Ner - [PERSON_NAME]" at bounding box center [312, 201] width 77 height 10
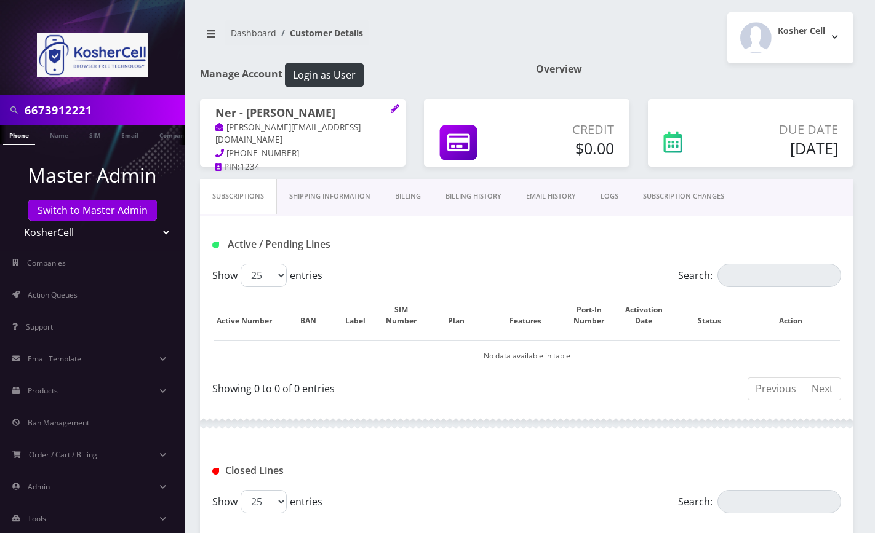
scroll to position [348, 0]
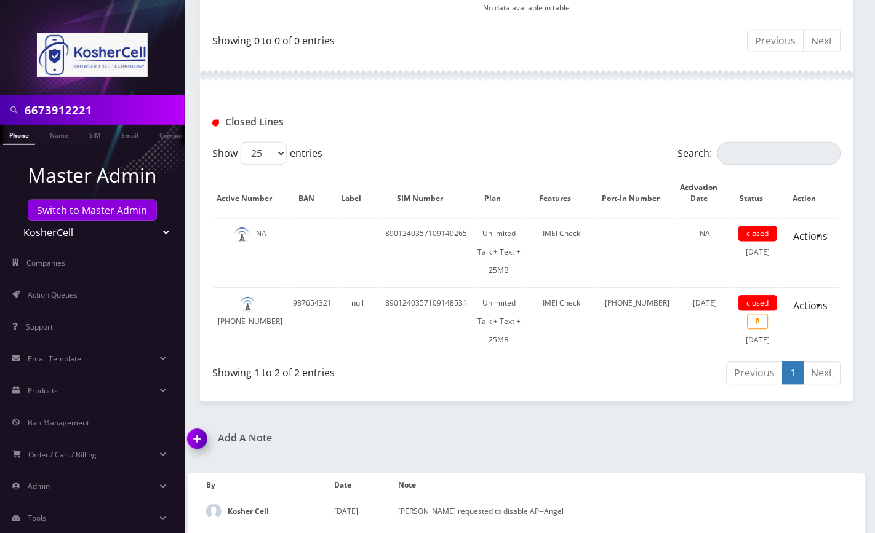
click at [809, 113] on div "Closed Lines" at bounding box center [526, 123] width 647 height 20
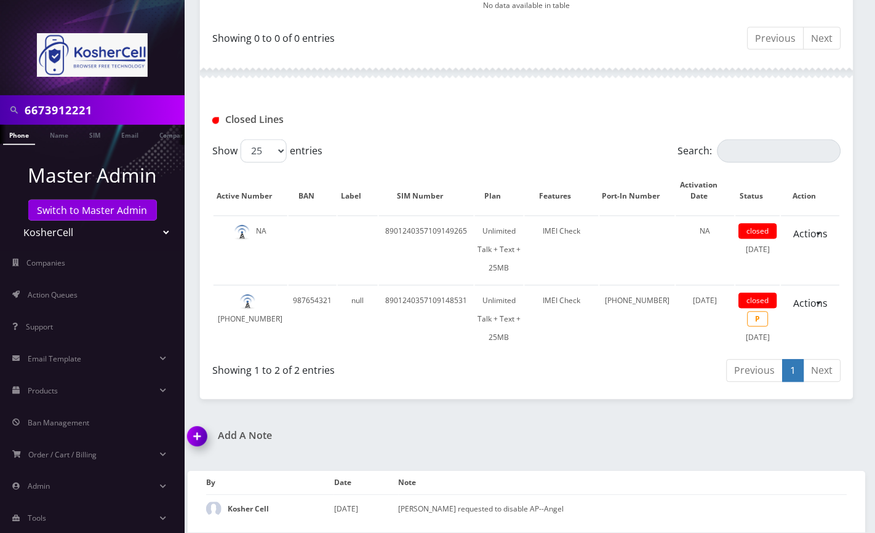
scroll to position [365, 0]
drag, startPoint x: 869, startPoint y: 181, endPoint x: 865, endPoint y: 188, distance: 7.7
click at [869, 181] on div "6673912221 Phone Name SIM Email Company Customer Dashboard Customer Details Kos…" at bounding box center [526, 91] width 696 height 884
click at [201, 444] on img at bounding box center [199, 441] width 36 height 36
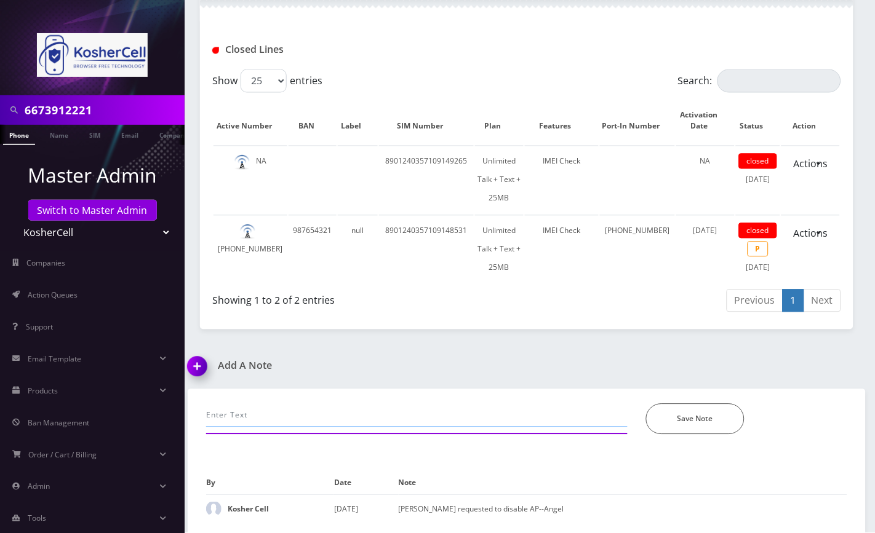
click at [266, 421] on input "text" at bounding box center [416, 415] width 421 height 23
type input "Raphael requessted to close the line--Angel"
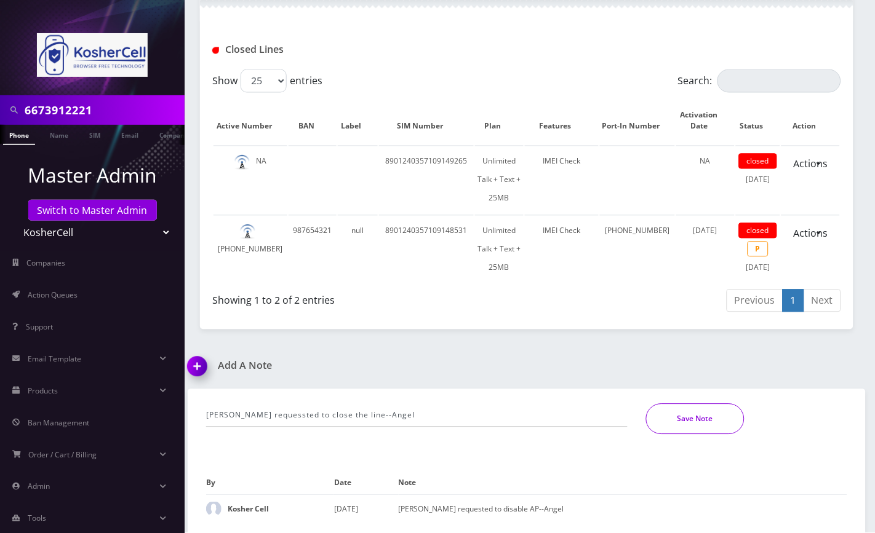
click at [687, 420] on button "Save Note" at bounding box center [695, 419] width 98 height 31
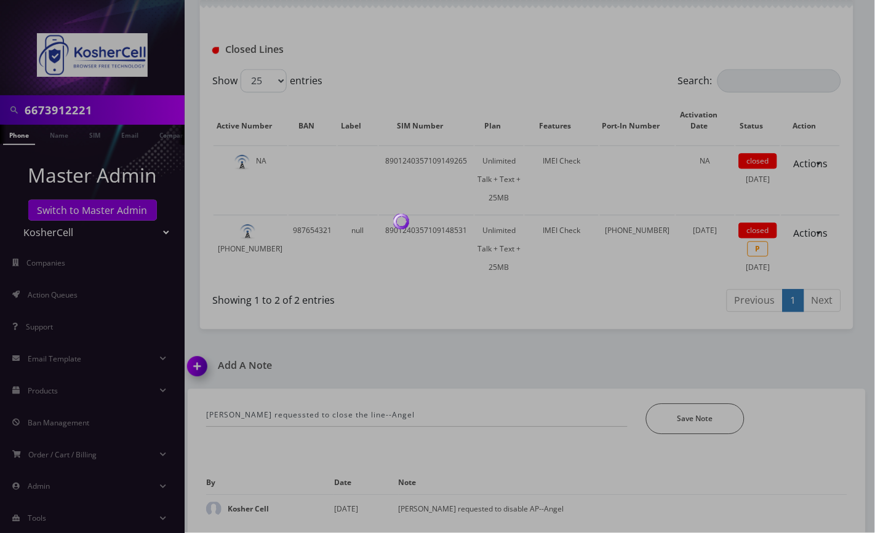
scroll to position [393, 0]
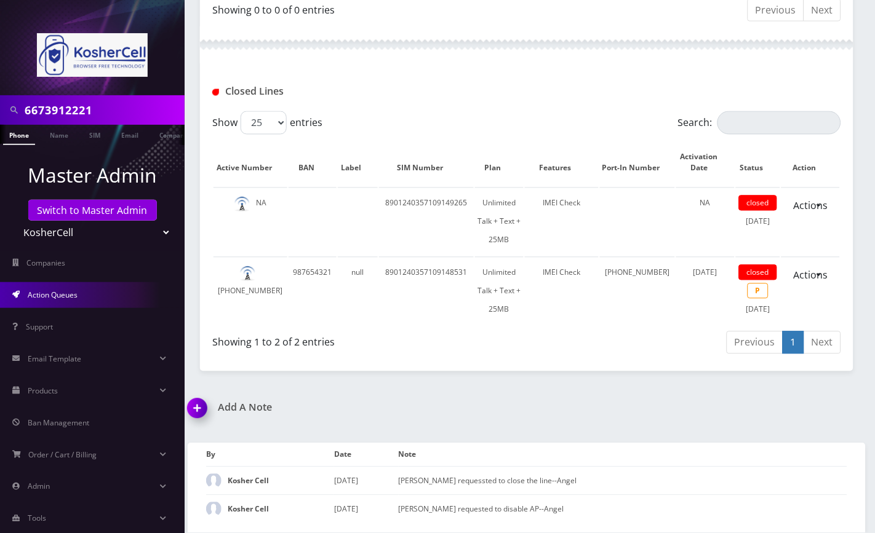
click at [102, 301] on link "Action Queues" at bounding box center [92, 295] width 185 height 26
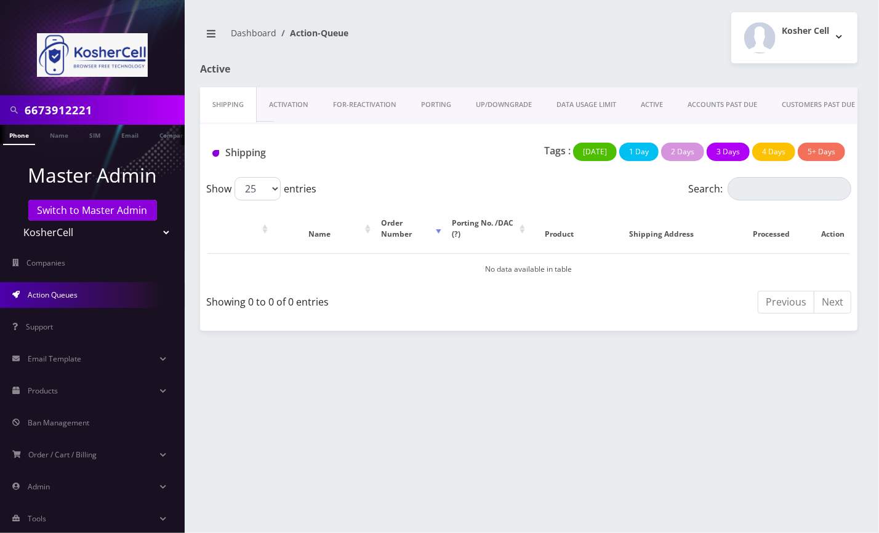
click at [421, 106] on link "PORTING" at bounding box center [436, 104] width 55 height 35
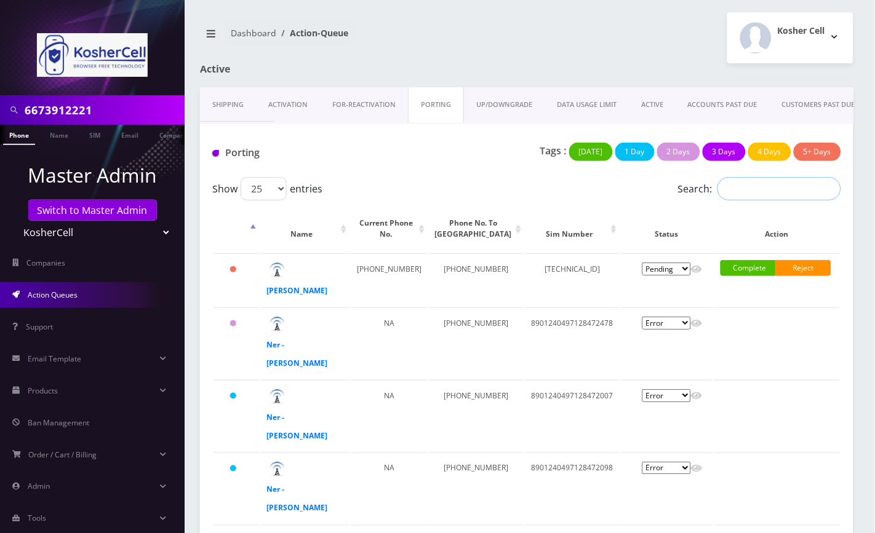
click at [738, 185] on input "Search:" at bounding box center [779, 188] width 124 height 23
paste input "Ner - [PERSON_NAME]"
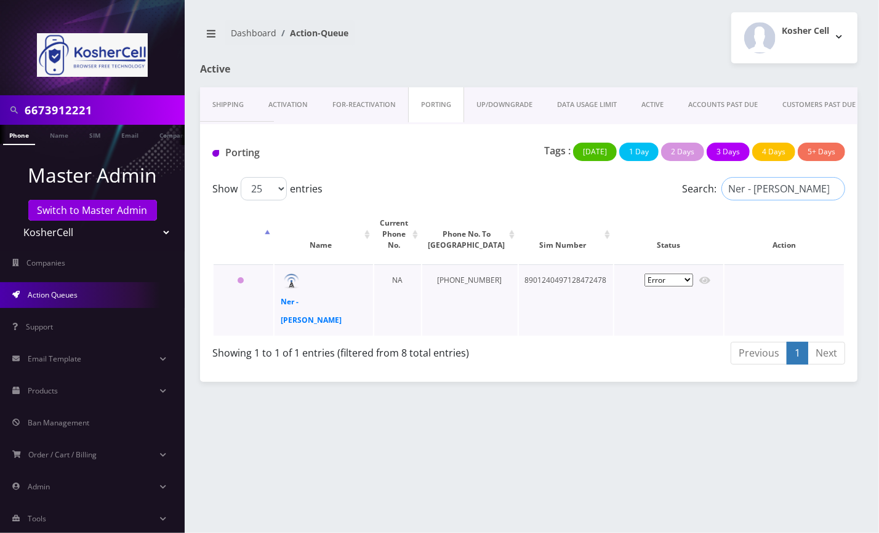
type input "Ner - [PERSON_NAME]"
click at [553, 281] on td "8901240497128472478" at bounding box center [566, 300] width 94 height 71
copy td "8901240497128472478"
click at [528, 273] on td "8901240497128472478" at bounding box center [566, 300] width 94 height 71
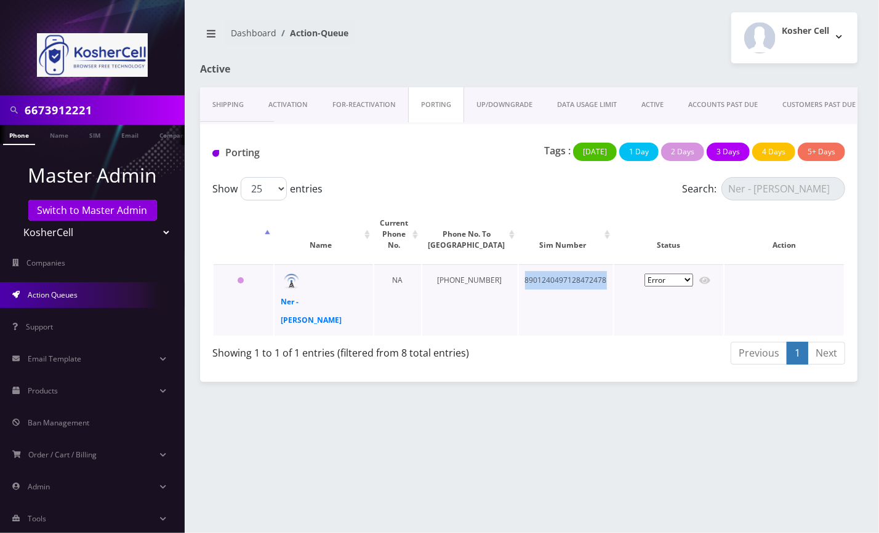
click at [528, 273] on td "8901240497128472478" at bounding box center [566, 300] width 94 height 71
click at [298, 300] on strong "Ner - [PERSON_NAME]" at bounding box center [311, 311] width 61 height 29
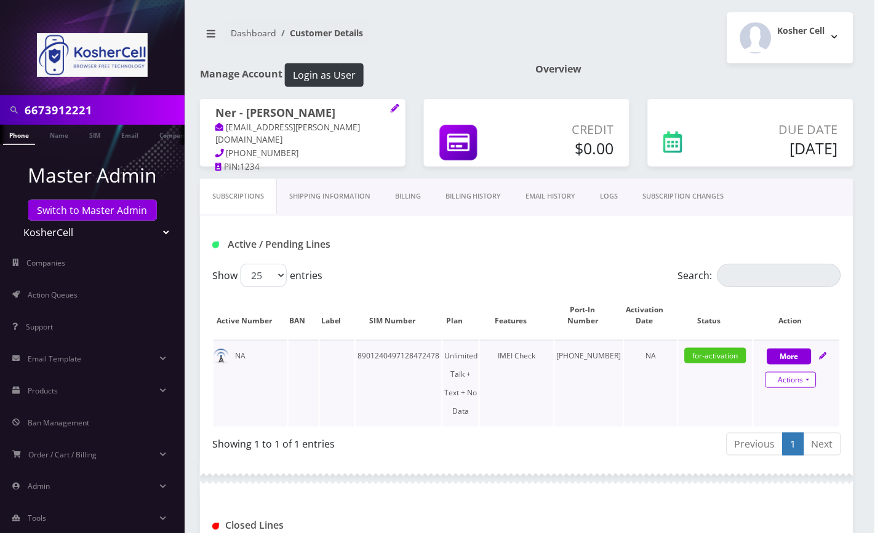
click at [786, 379] on link "Actions" at bounding box center [790, 380] width 51 height 16
select select "363"
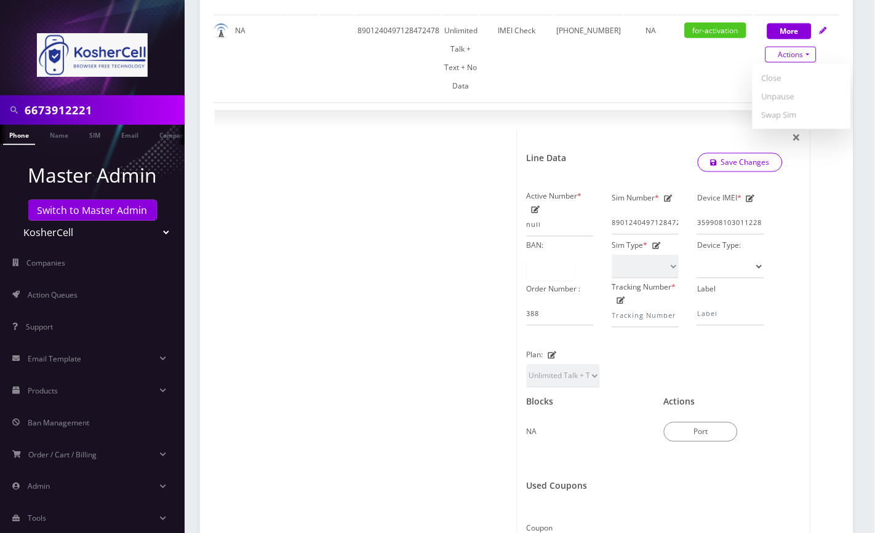
scroll to position [410, 0]
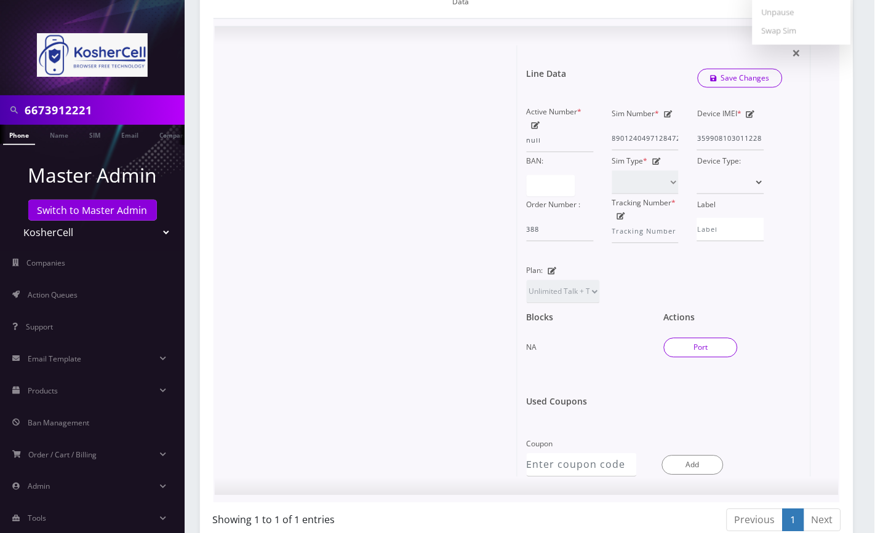
click at [707, 338] on button "Port" at bounding box center [701, 348] width 74 height 20
type input "[PERSON_NAME]"
type input "[STREET_ADDRESS][PERSON_NAME]"
type input "Lincolnwood"
select select "IL"
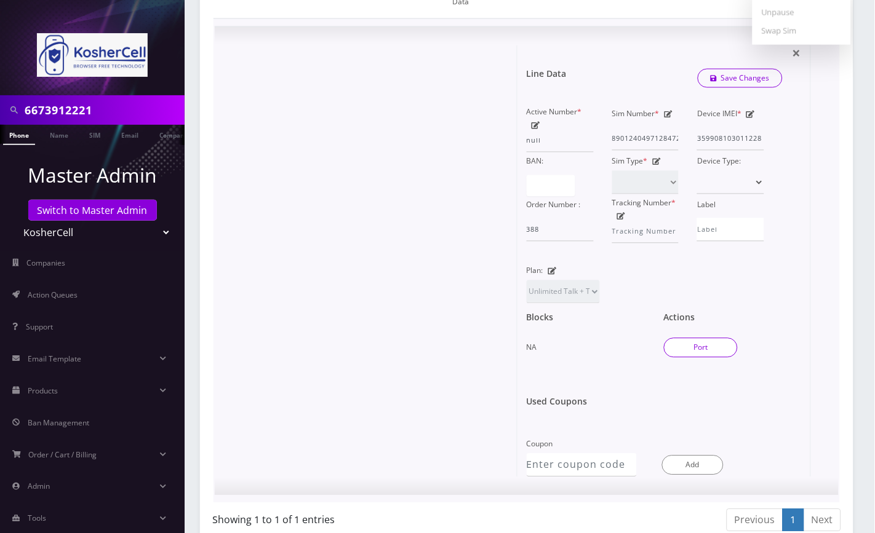
type input "60712"
type input "8901240497128472478"
type input "3313564147"
type input "T-Mobile"
type input "15492900"
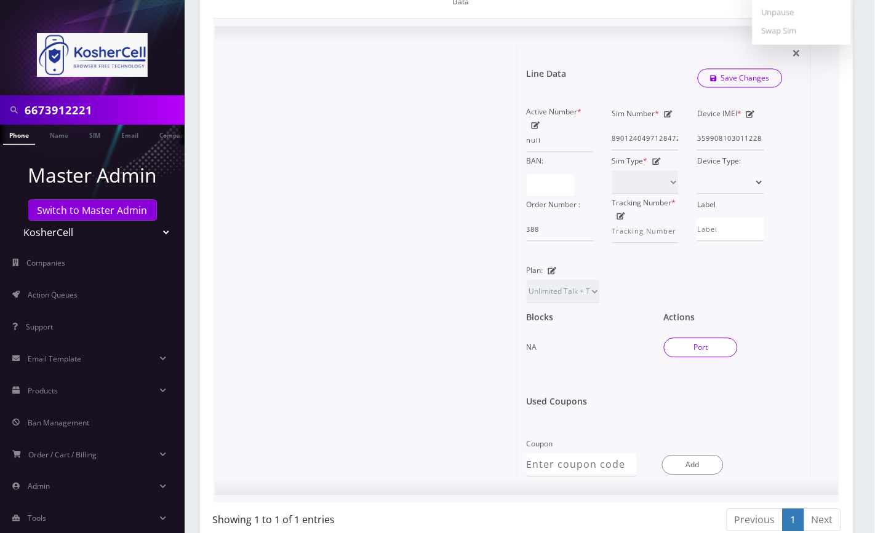
type input "410145"
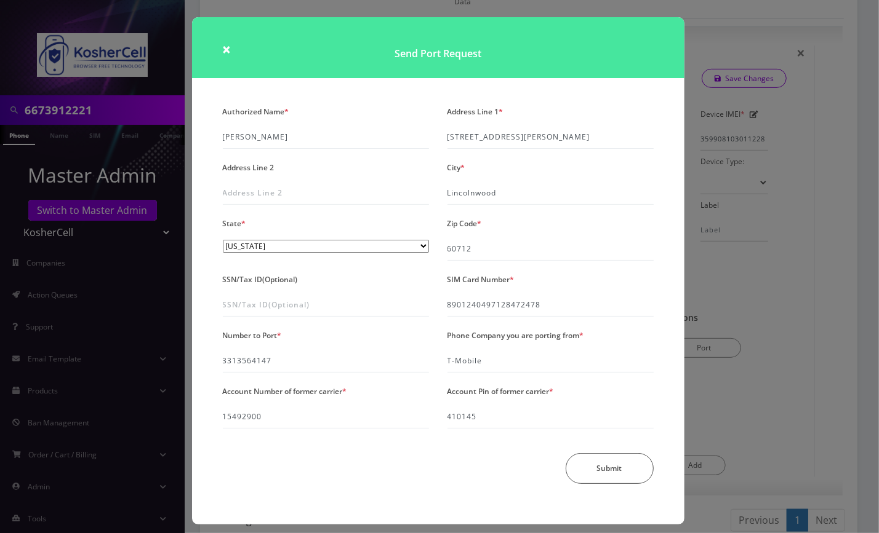
click at [760, 250] on div "× Send Port Request Authorized Name * [PERSON_NAME] Address Line 1 * [STREET_AD…" at bounding box center [439, 266] width 879 height 533
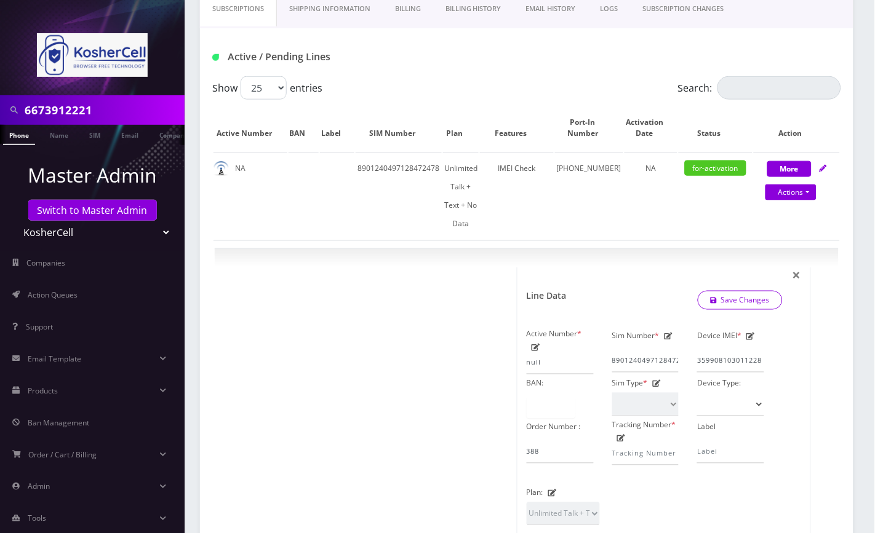
scroll to position [0, 0]
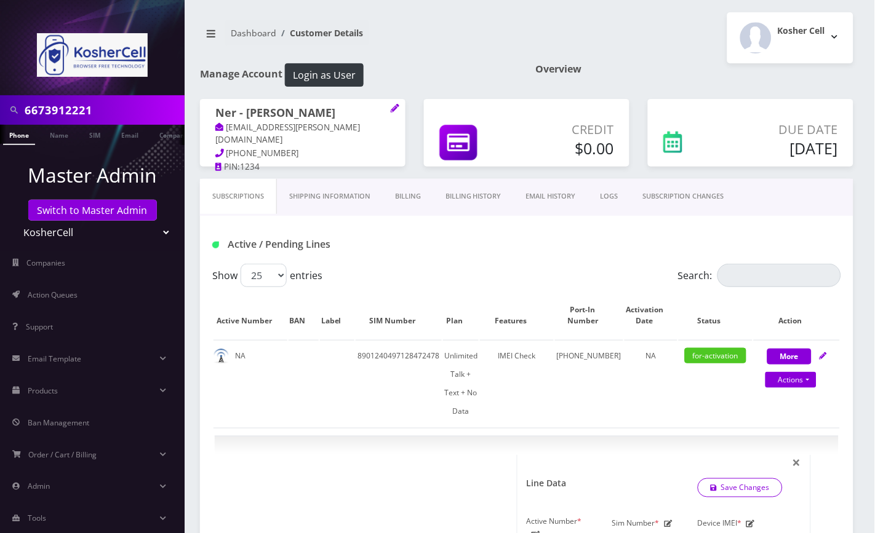
click at [269, 148] on span "[PHONE_NUMBER]" at bounding box center [262, 153] width 73 height 11
copy div "[PHONE_NUMBER]"
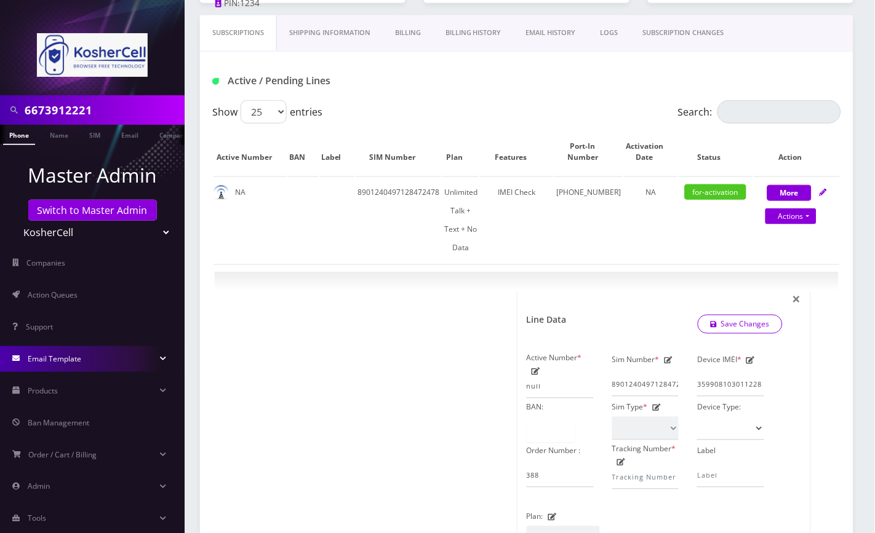
scroll to position [0, 6]
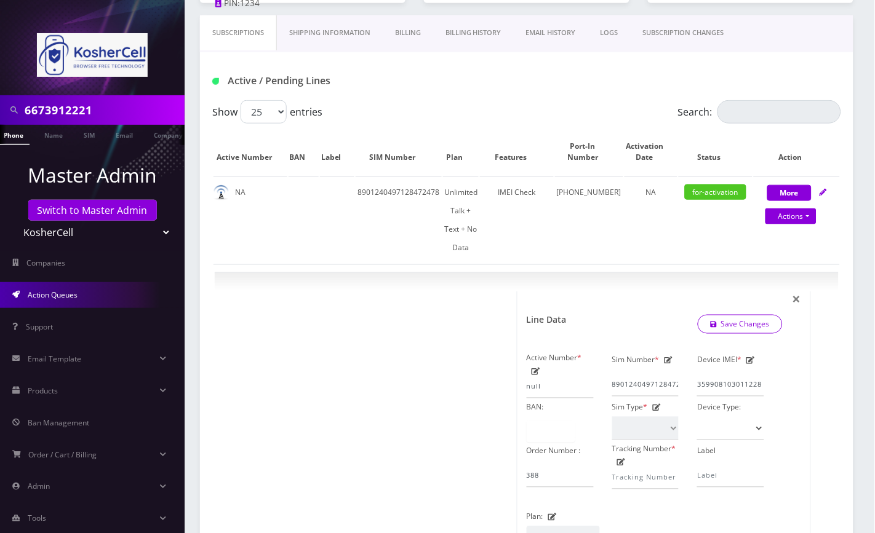
click at [76, 292] on span "Action Queues" at bounding box center [53, 295] width 50 height 10
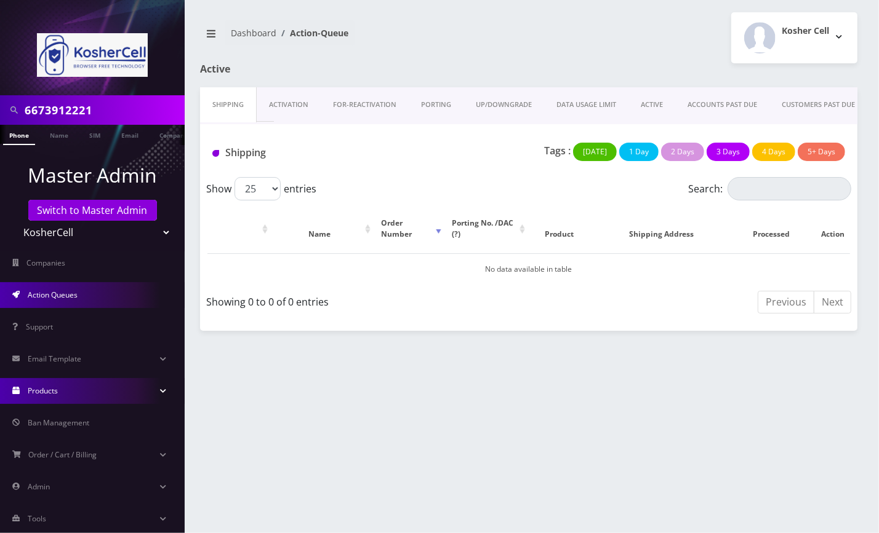
drag, startPoint x: 0, startPoint y: 0, endPoint x: 72, endPoint y: 386, distance: 393.0
click at [72, 386] on link "Products" at bounding box center [92, 391] width 185 height 26
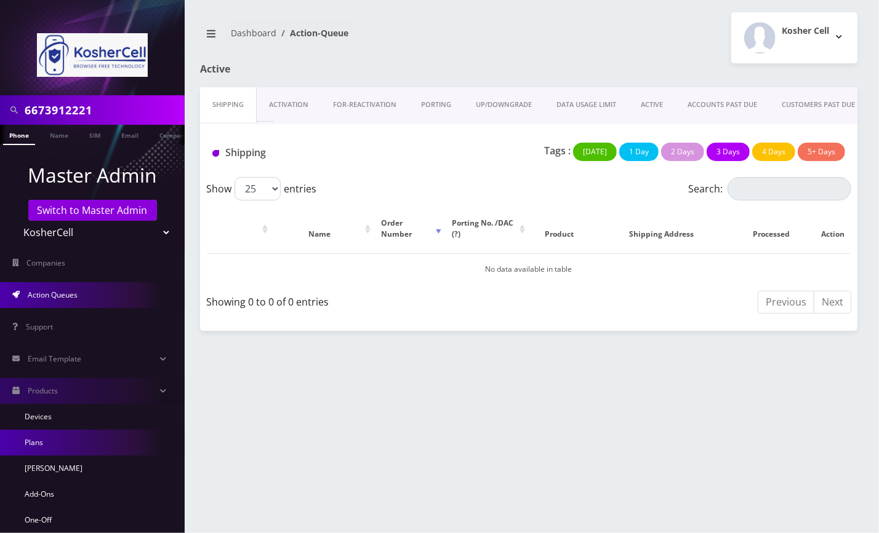
click at [47, 443] on link "Plans" at bounding box center [92, 443] width 185 height 26
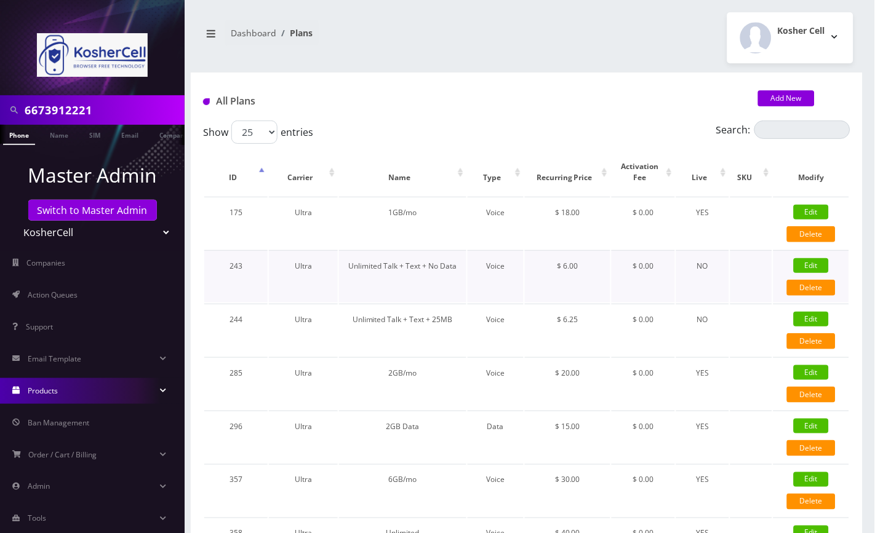
click at [816, 264] on link "Edit" at bounding box center [811, 265] width 35 height 15
type input "Unlimited Talk + Text + No Data"
select select "1"
select select "5"
select select "0"
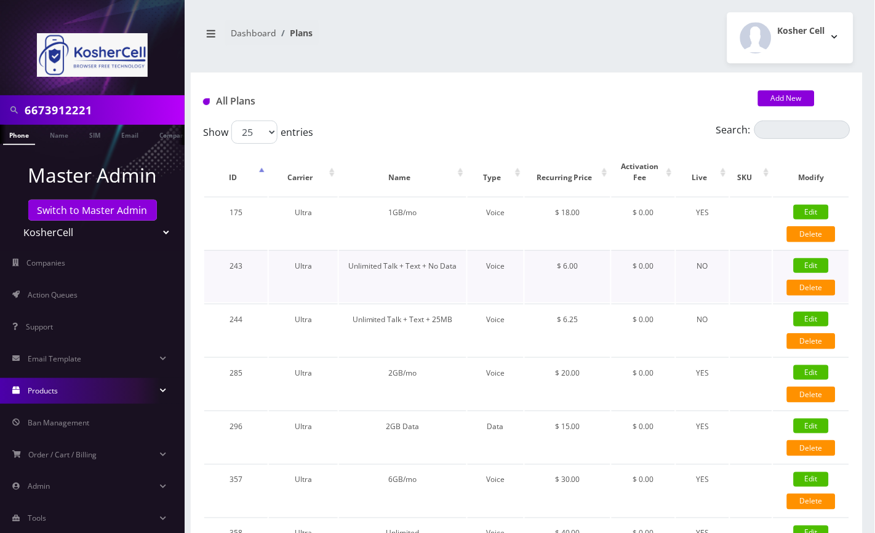
checkbox input "false"
checkbox input "true"
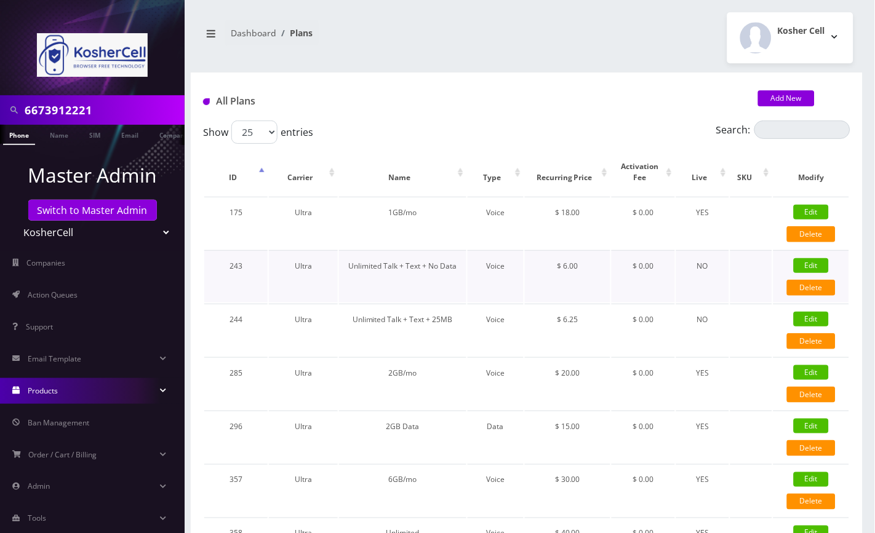
checkbox input "false"
checkbox input "true"
type input "1375"
type input "0"
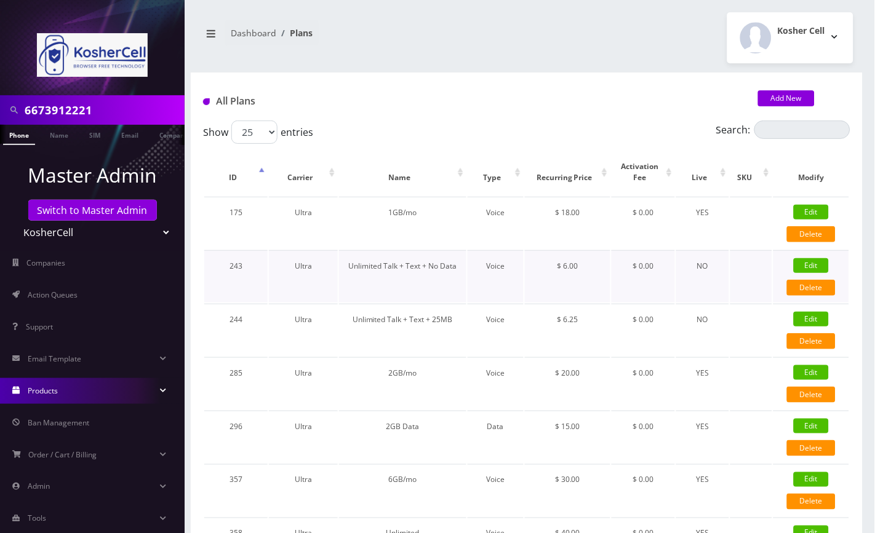
type input "3.5"
select select "0"
checkbox input "true"
checkbox input "false"
type input "6"
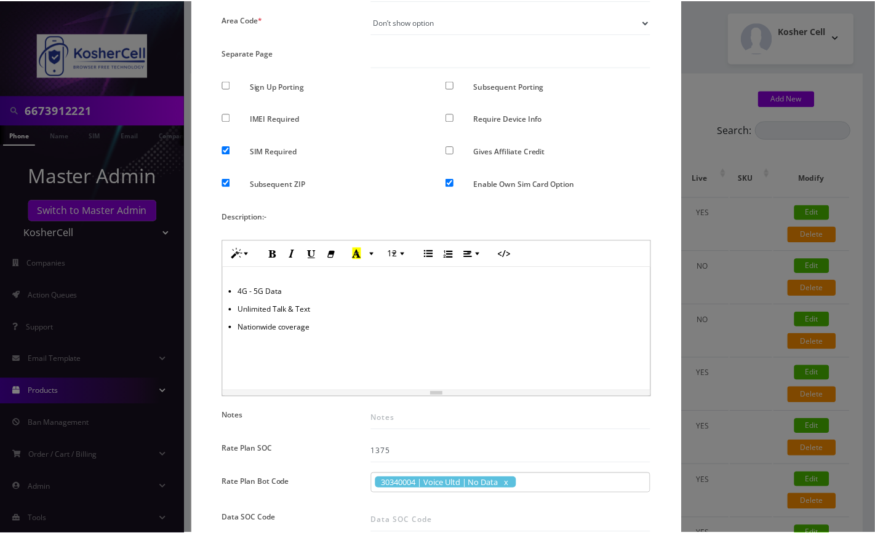
scroll to position [328, 0]
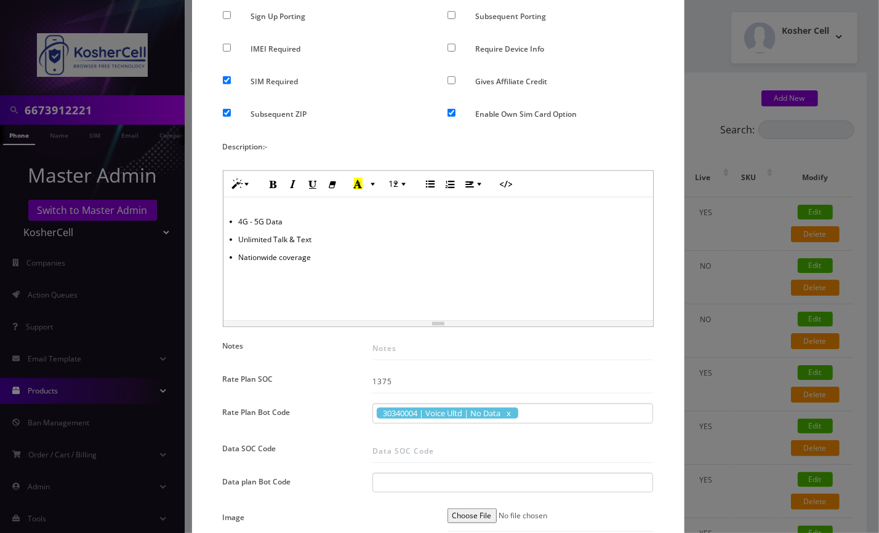
click at [702, 80] on div "× Edit Plan Name * Unlimited Talk + Text + No Data SKU Tag Type * Voice Data We…" at bounding box center [439, 266] width 879 height 533
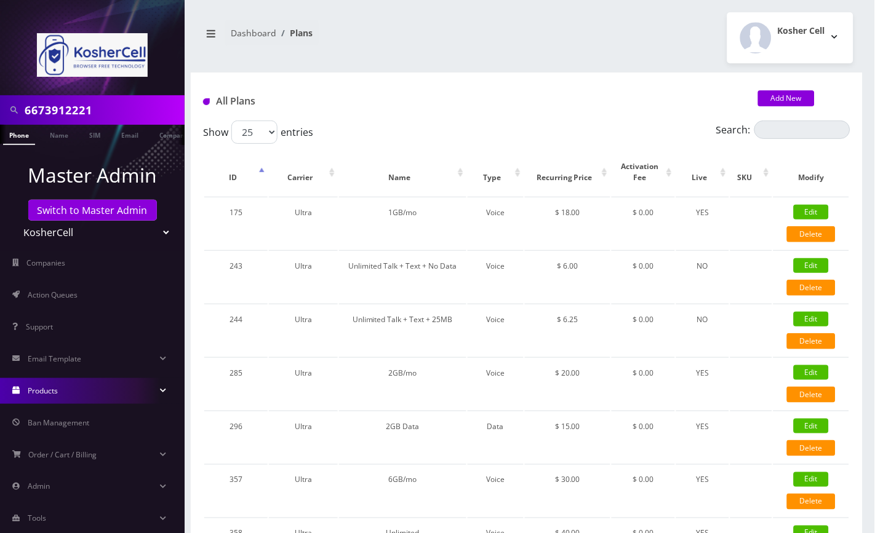
click at [59, 97] on div "6673912221" at bounding box center [92, 110] width 185 height 30
click at [57, 108] on input "6673912221" at bounding box center [103, 109] width 157 height 23
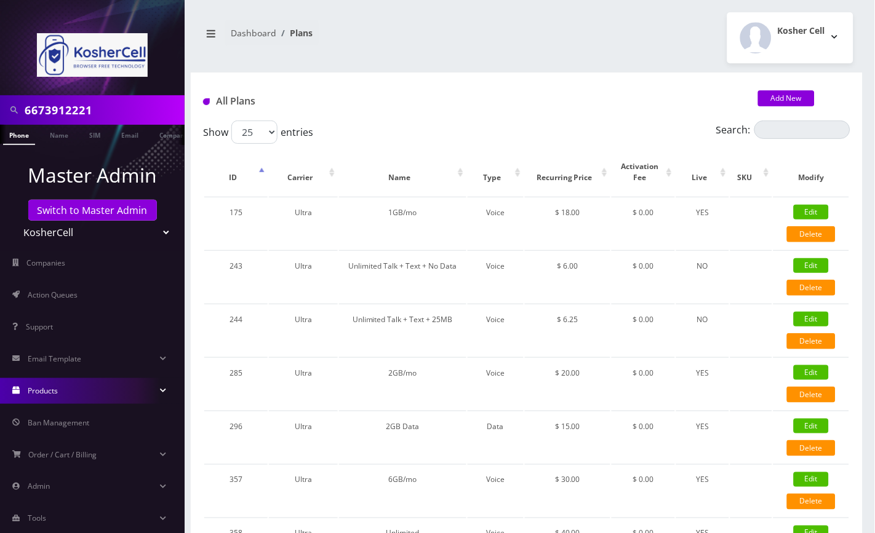
click at [57, 108] on input "6673912221" at bounding box center [103, 109] width 157 height 23
paste input "Ner - [PERSON_NAME]"
type input "Ner - [PERSON_NAME]"
click at [48, 133] on link "Name" at bounding box center [59, 135] width 31 height 20
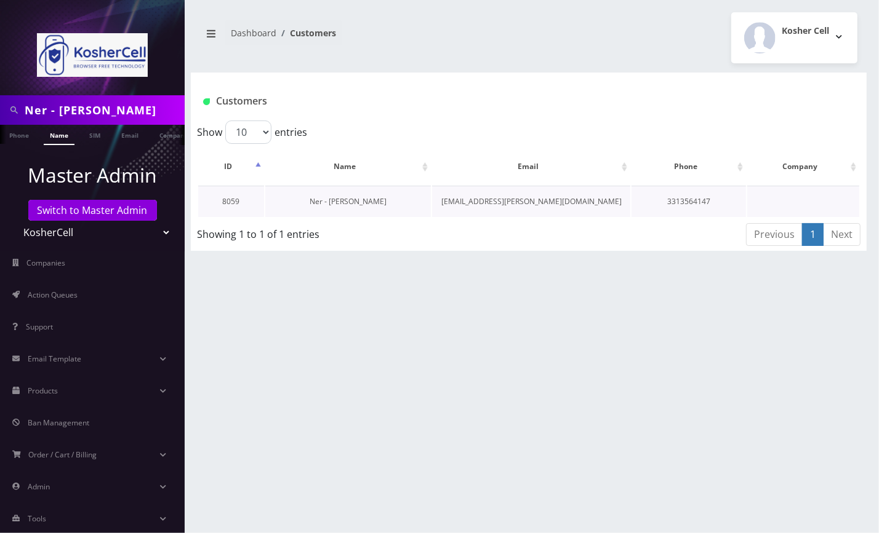
click at [343, 205] on link "Ner - [PERSON_NAME]" at bounding box center [347, 201] width 77 height 10
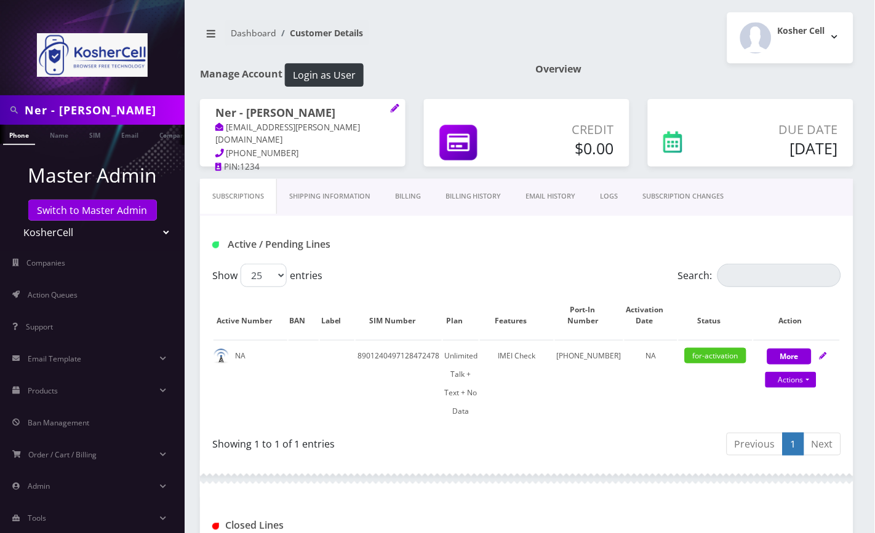
drag, startPoint x: 838, startPoint y: 228, endPoint x: 798, endPoint y: 252, distance: 47.0
click at [838, 228] on div "Active / Pending Lines" at bounding box center [526, 240] width 653 height 48
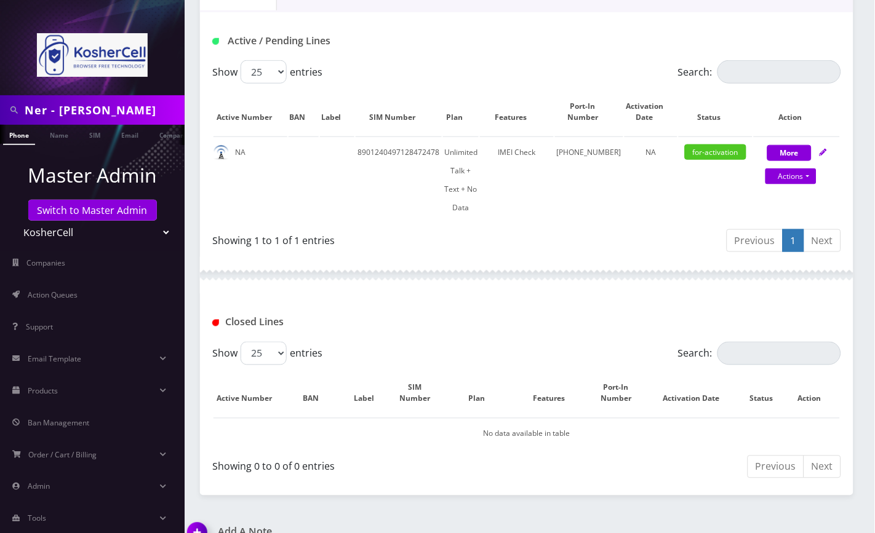
click at [193, 519] on img at bounding box center [199, 537] width 36 height 36
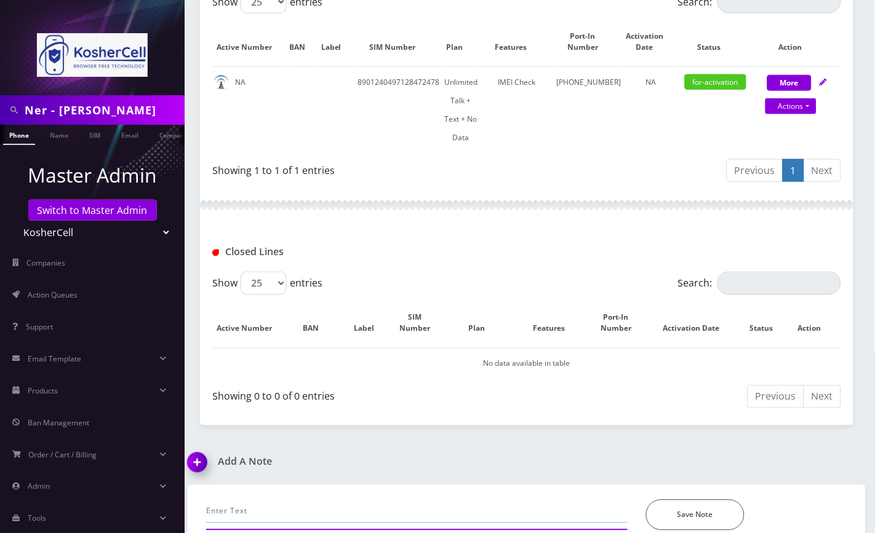
click at [251, 500] on input "text" at bounding box center [416, 511] width 421 height 23
paste input "submitted manual port"
drag, startPoint x: 867, startPoint y: 274, endPoint x: 703, endPoint y: 342, distance: 178.5
click at [867, 274] on div "Ner - [PERSON_NAME] Phone Name SIM Email Company Customer Dashboard Customer De…" at bounding box center [526, 140] width 696 height 829
click at [317, 500] on input "submitted manual port" at bounding box center [416, 511] width 421 height 23
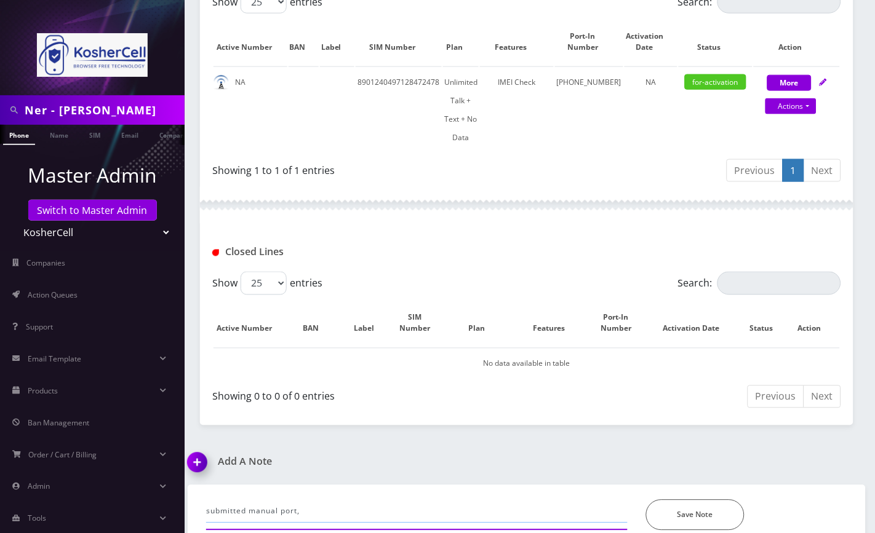
paste input "Error Reason: 6P - MDN_HAS_SRV_PROV_PORT_PROTECT"
click at [804, 456] on div "Add A Note submitted manual port, Error Reason: 6P - MDN_HAS_SRV_PROV_PORT_PROT…" at bounding box center [526, 505] width 696 height 99
click at [566, 500] on input "submitted manual port, Error Reason: 6P - MDN_HAS_SRV_PROV_PORT_PROTECT," at bounding box center [416, 511] width 421 height 23
paste input "Please Ask customer to contact their OSP to have the protection removed so we c…"
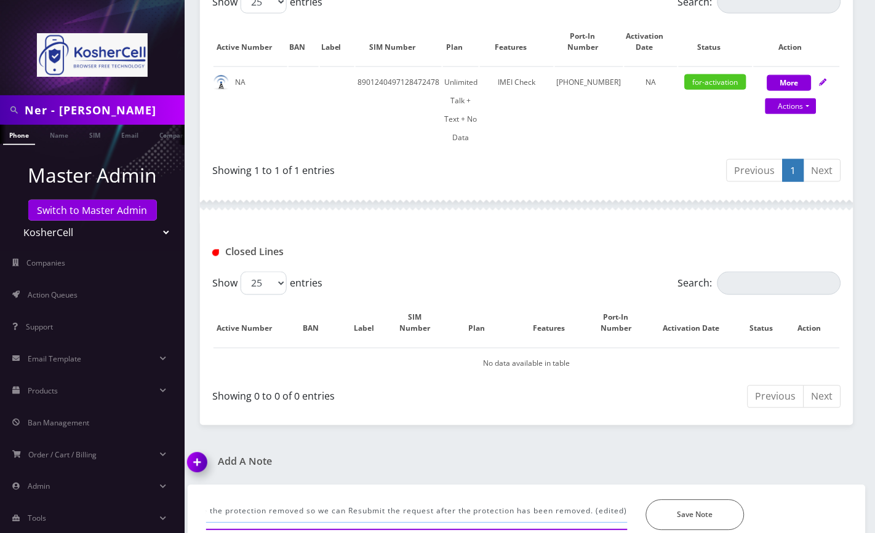
drag, startPoint x: 593, startPoint y: 491, endPoint x: 631, endPoint y: 491, distance: 37.5
click at [631, 500] on div "submitted manual port, Error Reason: 6P - MDN_HAS_SRV_PROV_PORT_PROTECT, Please…" at bounding box center [417, 515] width 440 height 31
type input "submitted manual port, Error Reason: 6P - MDN_HAS_SRV_PROV_PORT_PROTECT, Please…"
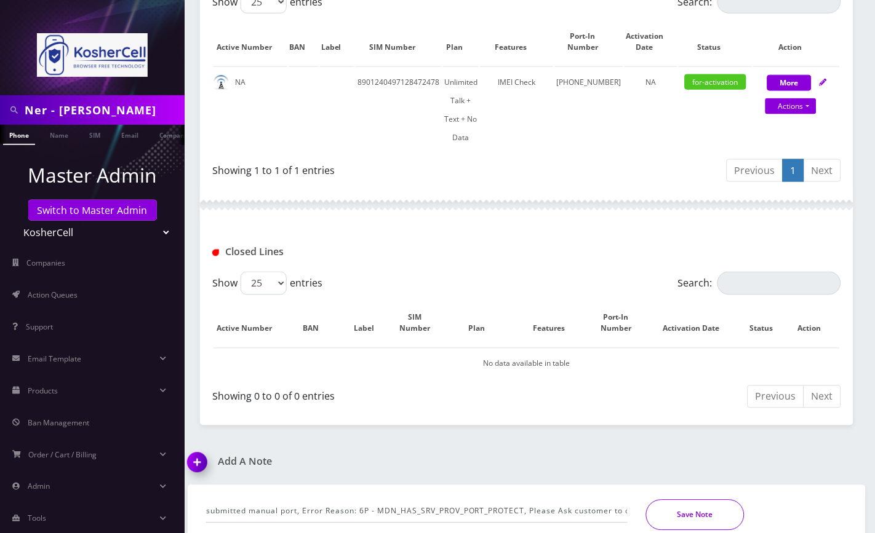
click at [677, 500] on button "Save Note" at bounding box center [695, 515] width 98 height 31
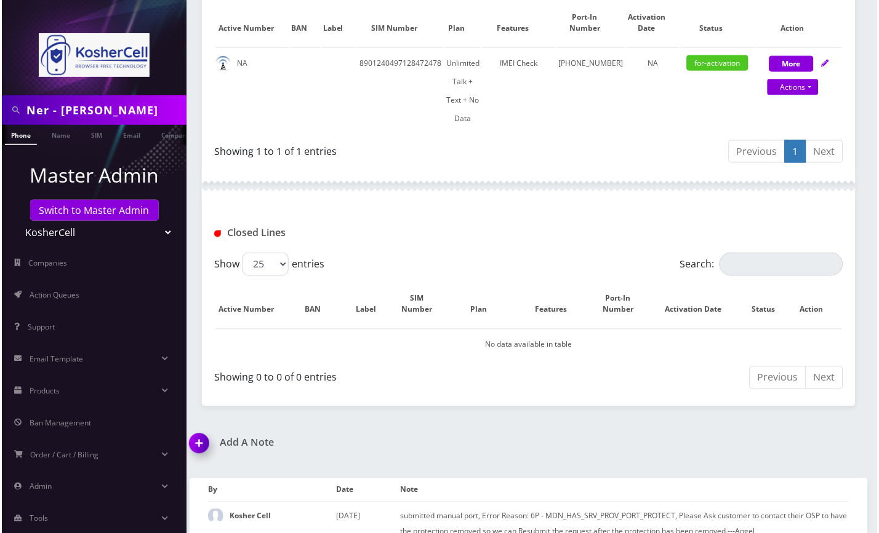
scroll to position [211, 0]
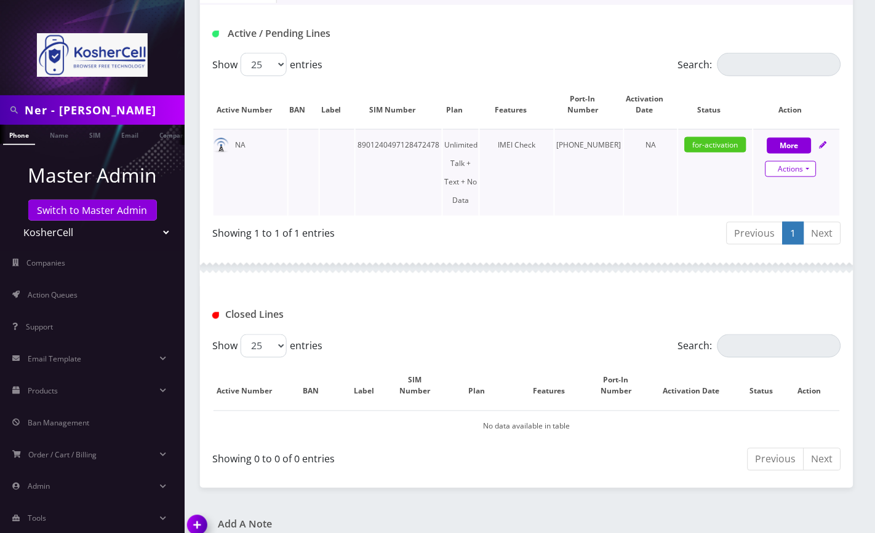
drag, startPoint x: 793, startPoint y: 167, endPoint x: 790, endPoint y: 172, distance: 6.3
click at [793, 167] on link "Actions" at bounding box center [790, 169] width 51 height 16
select select "363"
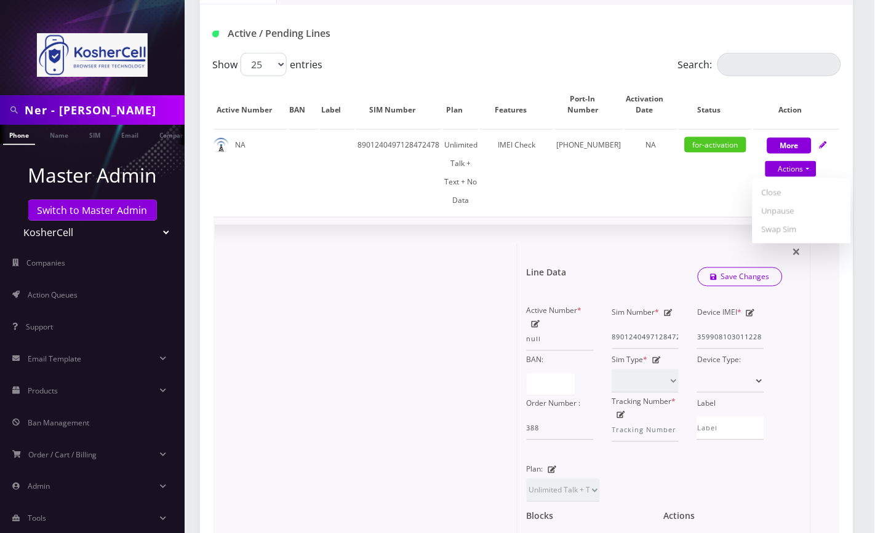
type input "[PERSON_NAME]"
type input "[STREET_ADDRESS][PERSON_NAME]"
type input "Lincolnwood"
select select "IL"
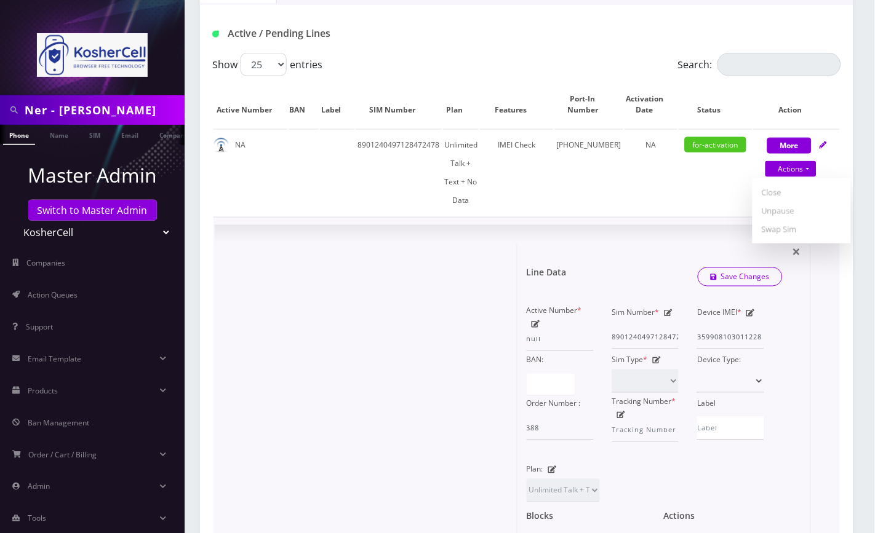
type input "60712"
type input "8901240497128472478"
type input "3313564147"
type input "T-Mobile"
type input "15492900"
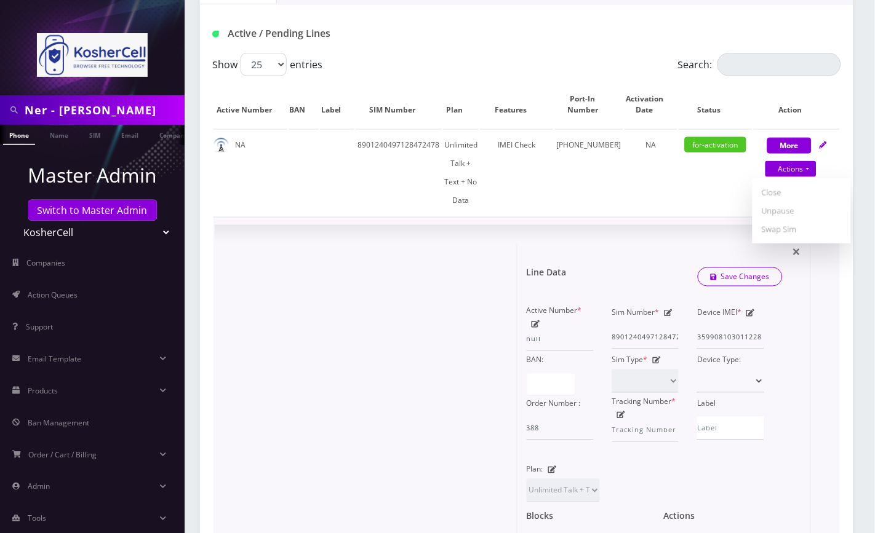
type input "410145"
